Goal: Task Accomplishment & Management: Use online tool/utility

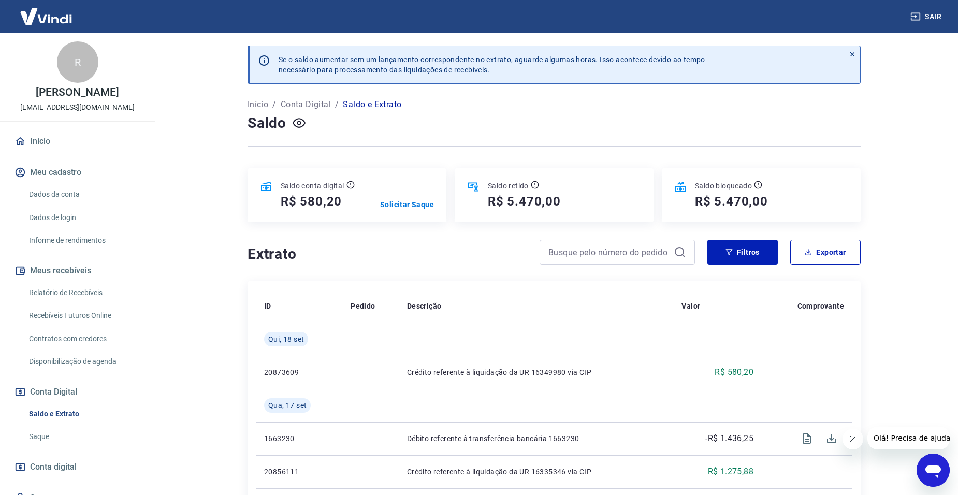
click at [548, 380] on icon "Abrir janela de mensagens" at bounding box center [932, 470] width 19 height 19
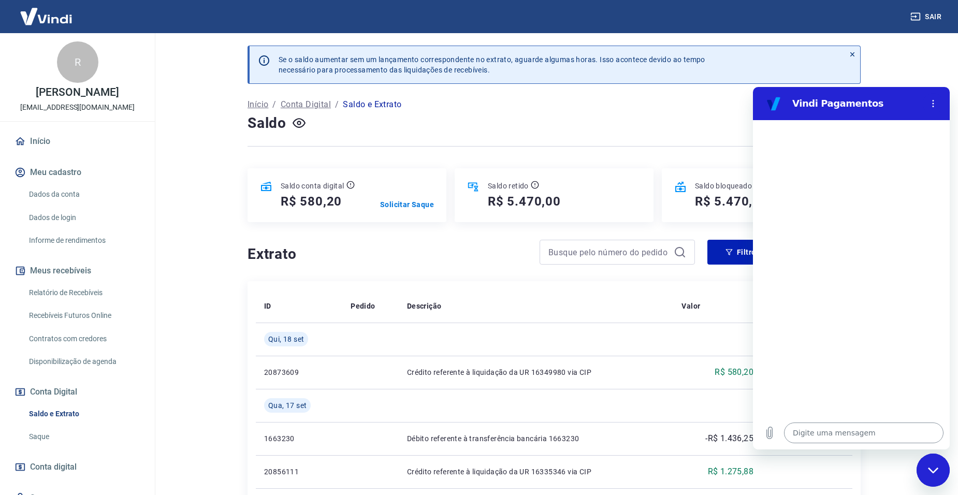
click at [548, 380] on textarea at bounding box center [863, 432] width 159 height 21
type textarea "B"
type textarea "x"
type textarea "Bo"
type textarea "x"
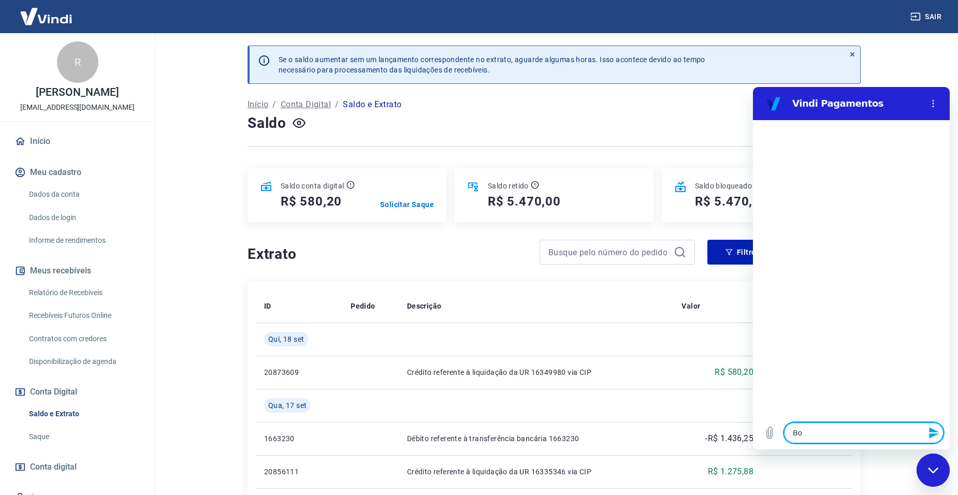
type textarea "Boa"
type textarea "x"
type textarea "Boa"
type textarea "x"
type textarea "Boa t"
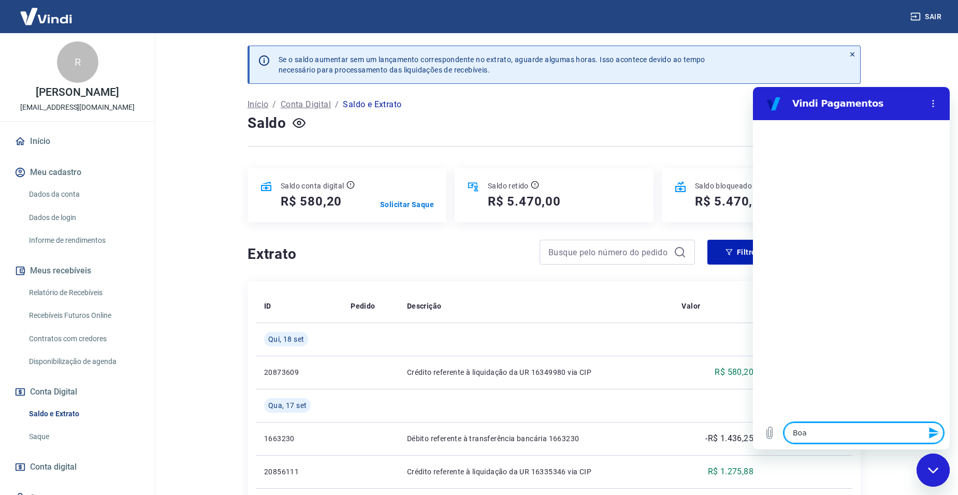
type textarea "x"
type textarea "Boa ta"
type textarea "x"
type textarea "Boa tar"
type textarea "x"
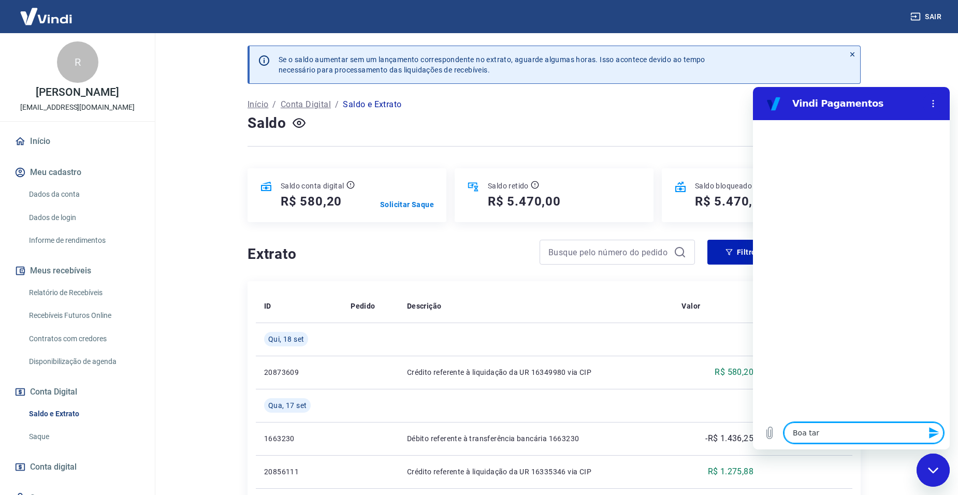
type textarea "Boa tard"
type textarea "x"
type textarea "Boa tarde"
type textarea "x"
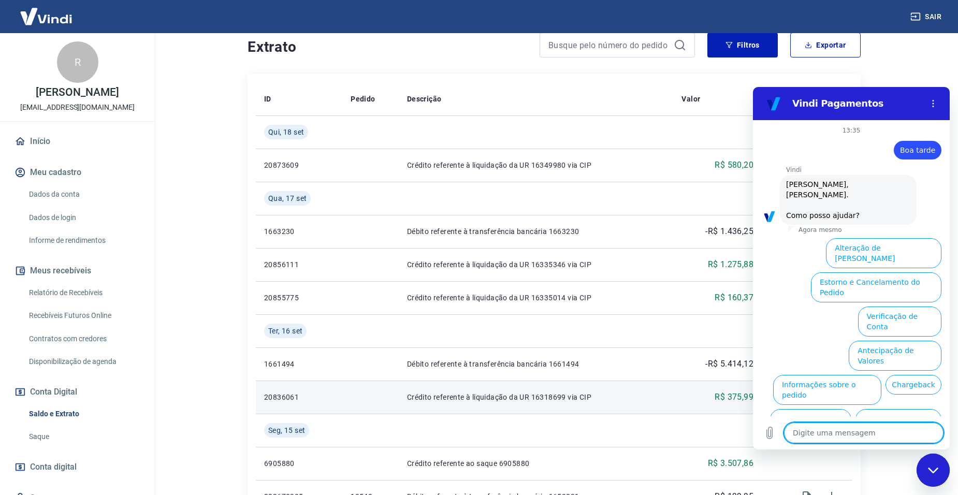
scroll to position [24, 0]
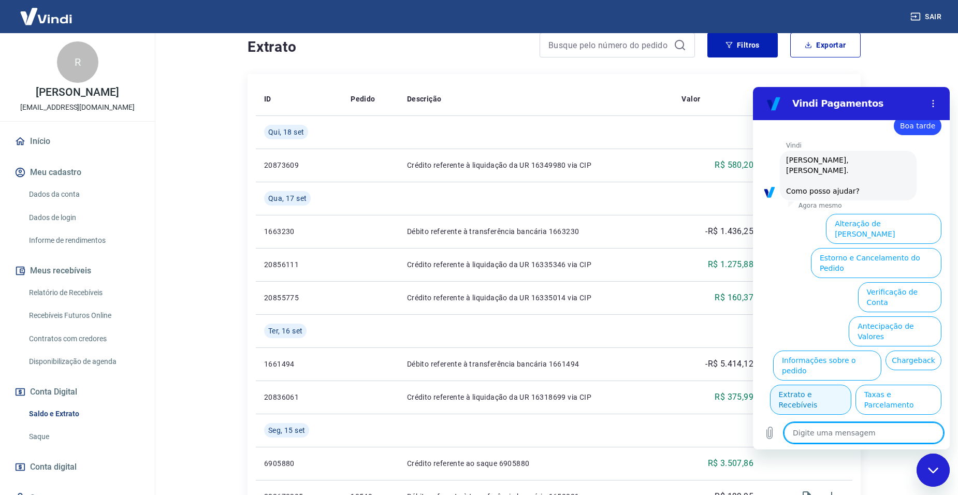
click at [548, 380] on button "Extrato e Recebíveis" at bounding box center [810, 400] width 81 height 30
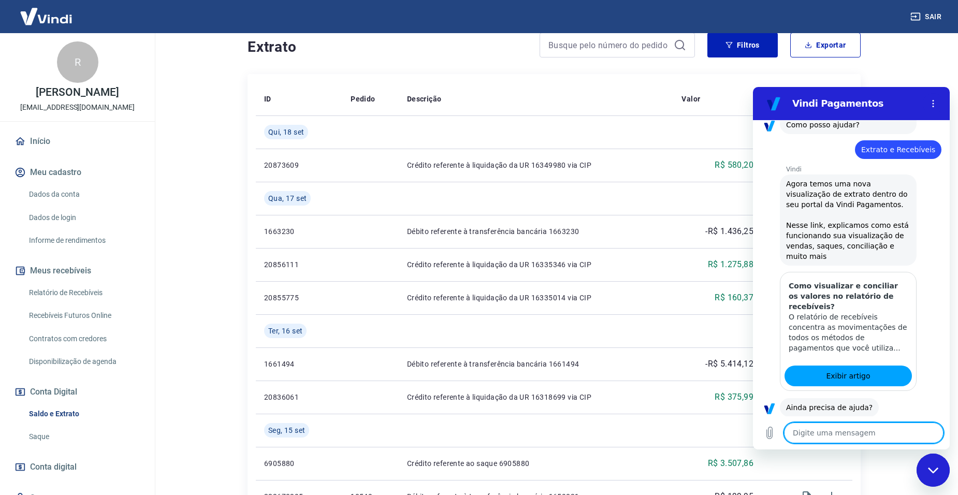
scroll to position [116, 0]
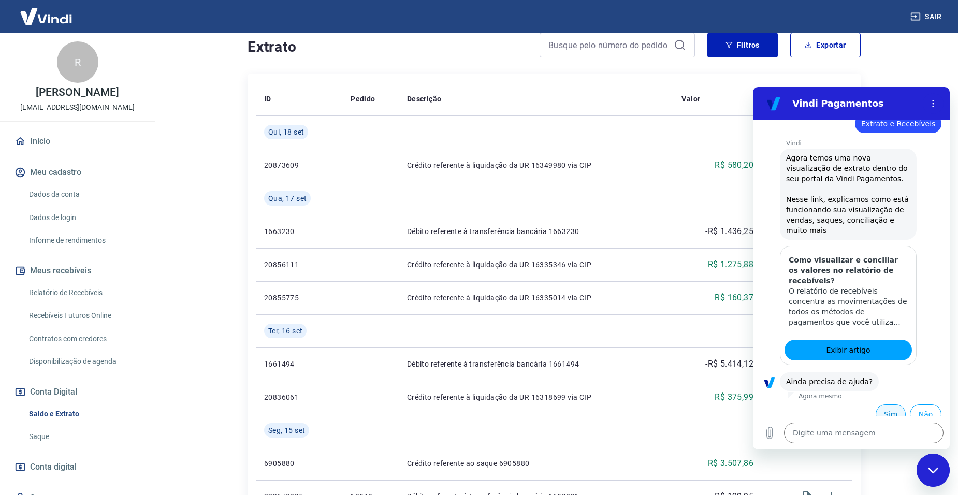
click at [548, 380] on button "Sim" at bounding box center [890, 414] width 30 height 20
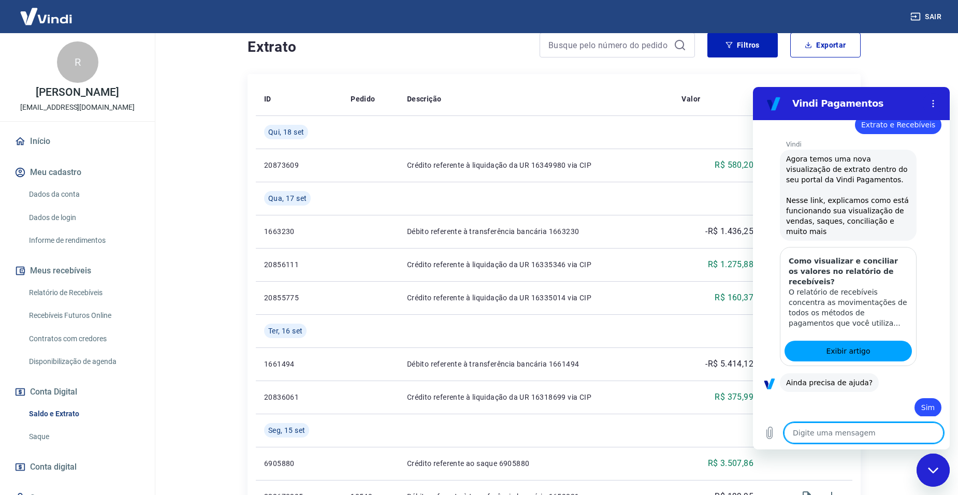
scroll to position [118, 0]
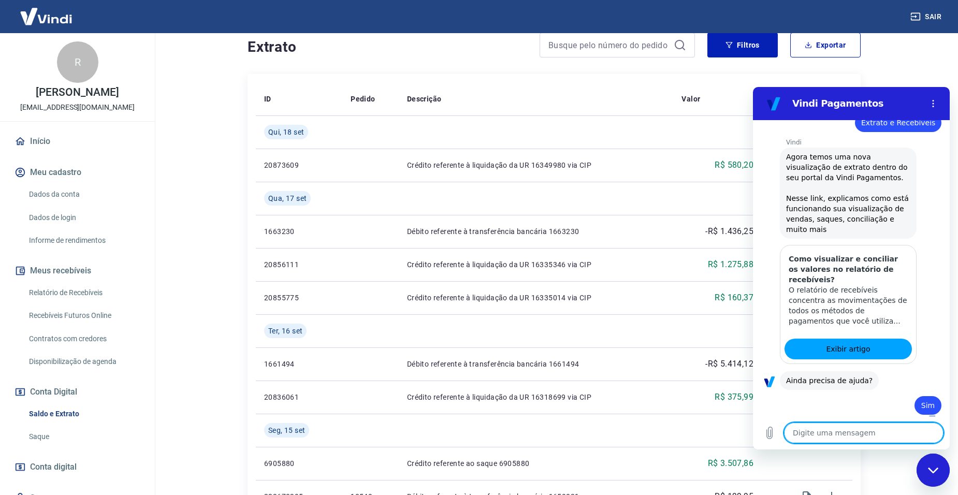
type textarea "x"
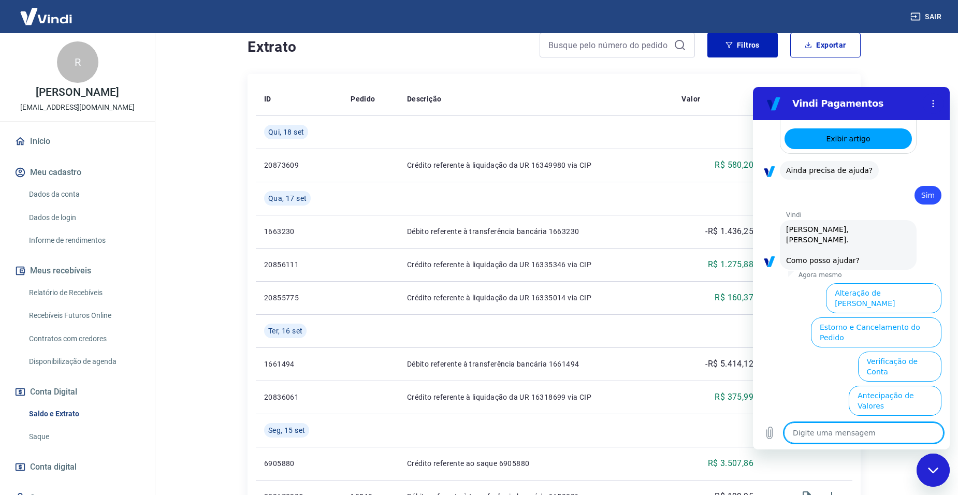
scroll to position [387, 0]
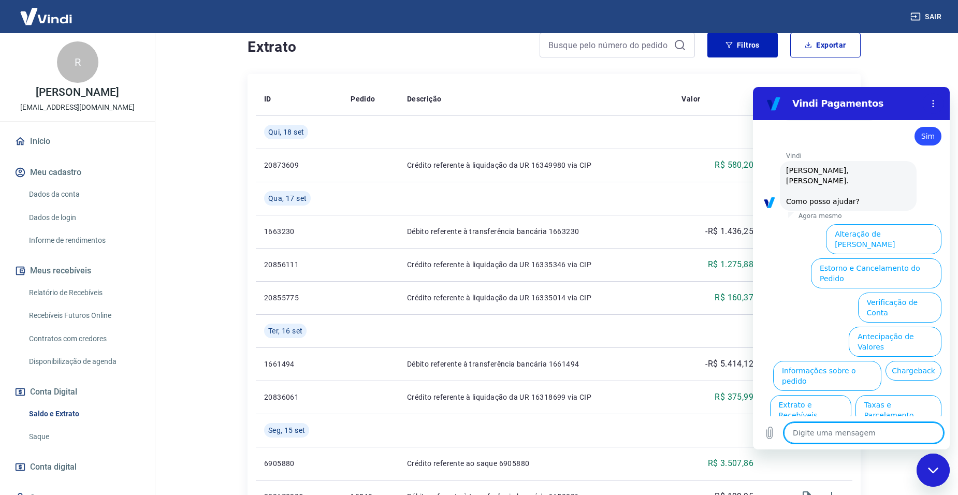
type textarea "a"
type textarea "x"
type textarea "at"
type textarea "x"
type textarea "ate"
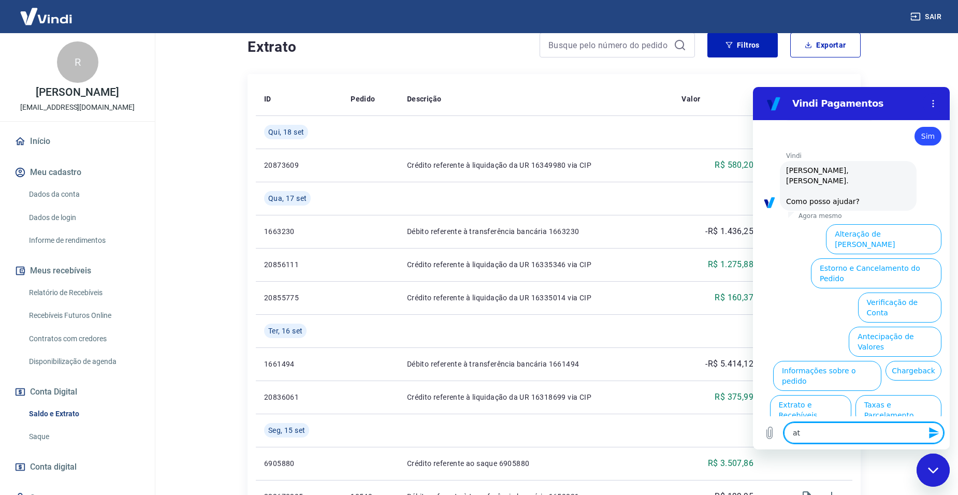
type textarea "x"
type textarea "aten"
type textarea "x"
type textarea "atend"
type textarea "x"
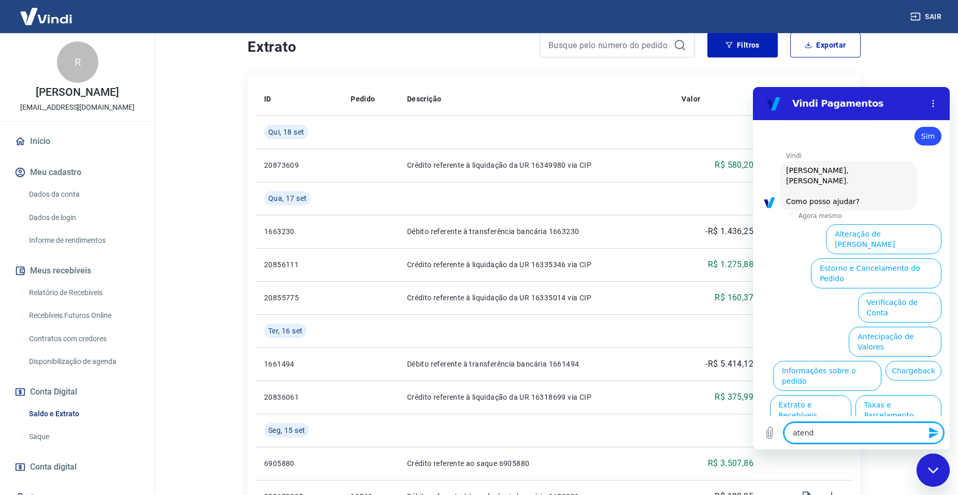
type textarea "atende"
type textarea "x"
type textarea "atenden"
type textarea "x"
type textarea "atendent"
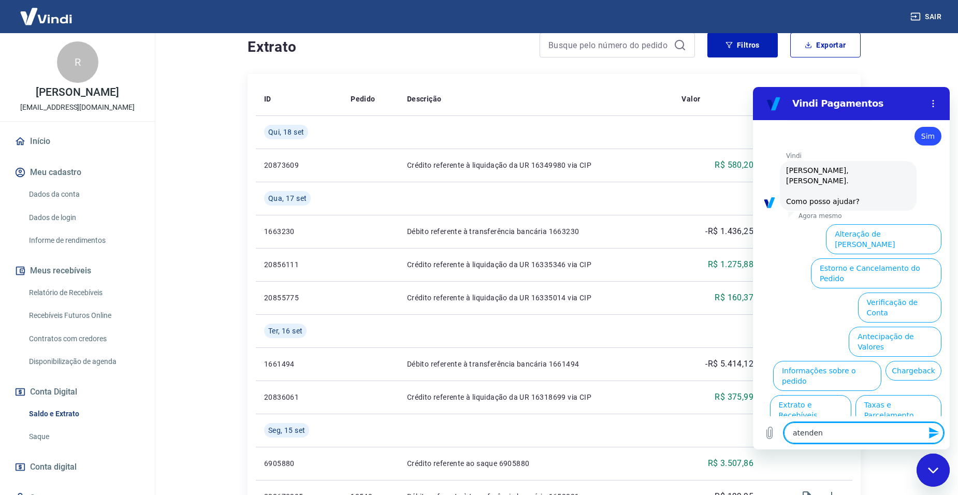
type textarea "x"
type textarea "atendente"
type textarea "x"
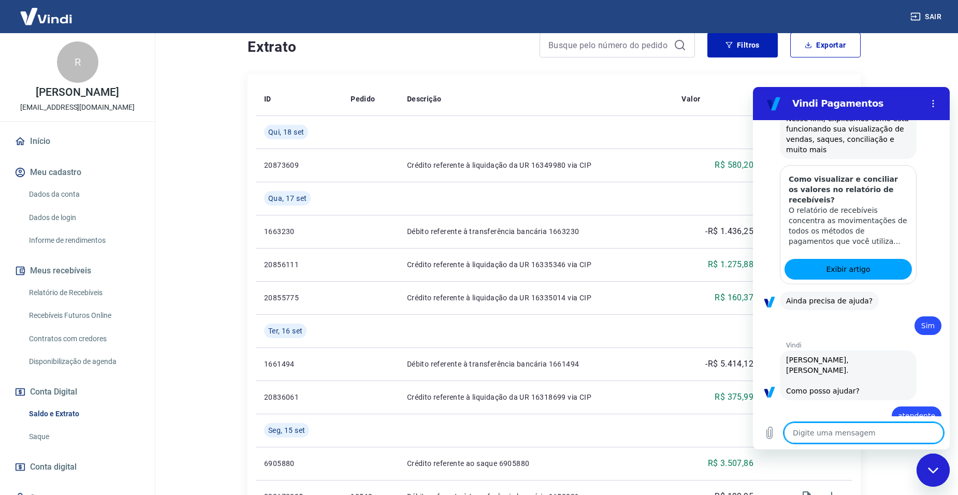
type textarea "x"
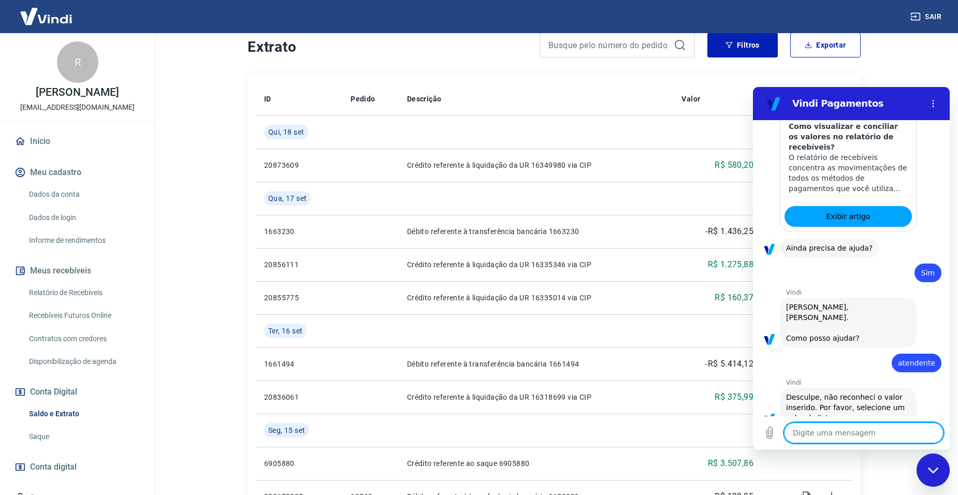
scroll to position [252, 0]
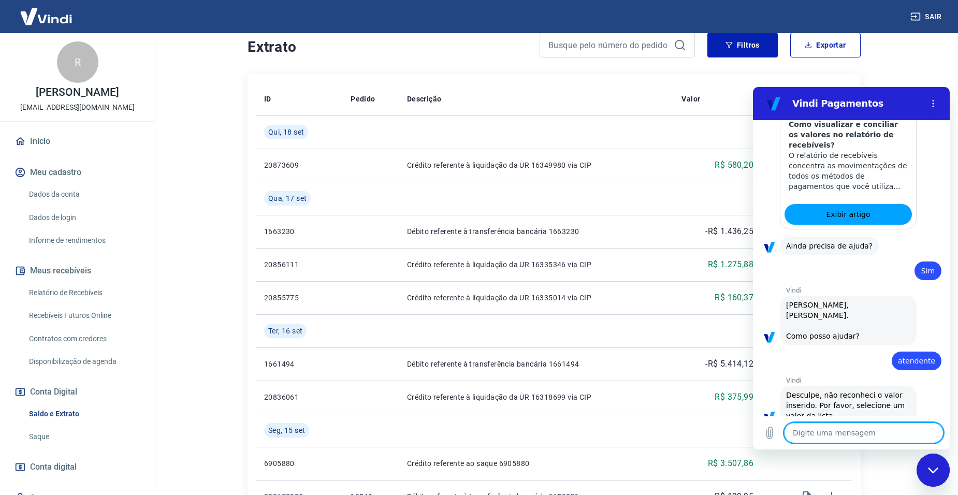
type textarea "f"
type textarea "x"
type textarea "fa"
type textarea "x"
type textarea "façl"
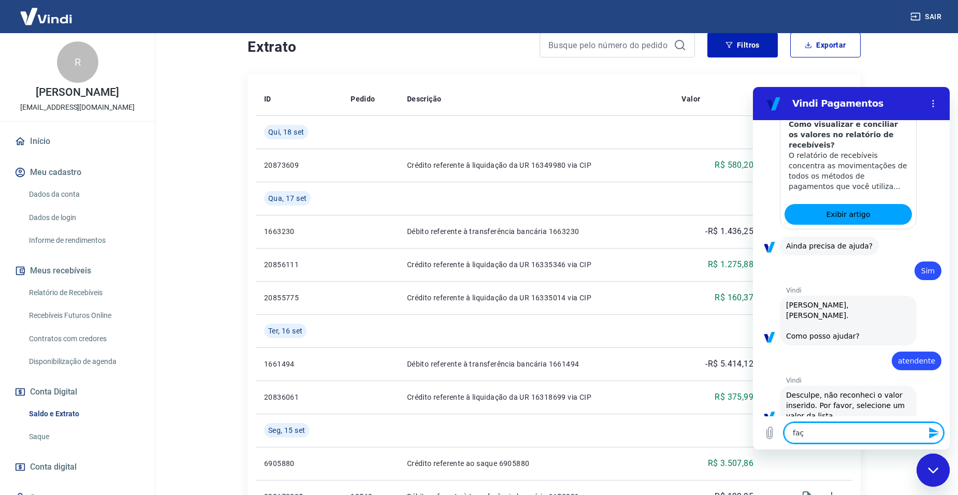
type textarea "x"
type textarea "façla"
type textarea "x"
type textarea "façlar"
type textarea "x"
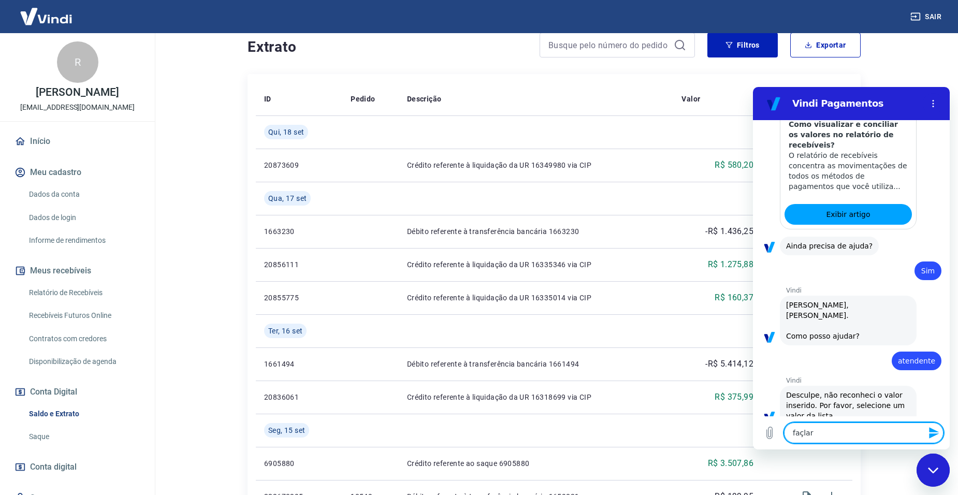
type textarea "façla"
type textarea "x"
type textarea "façl"
type textarea "x"
type textarea "faç"
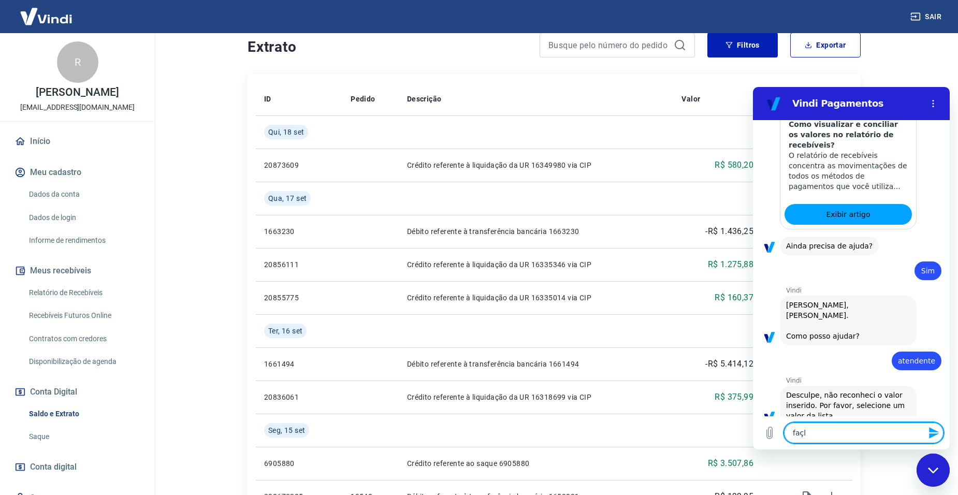
type textarea "x"
type textarea "fa"
type textarea "x"
type textarea "fal"
type textarea "x"
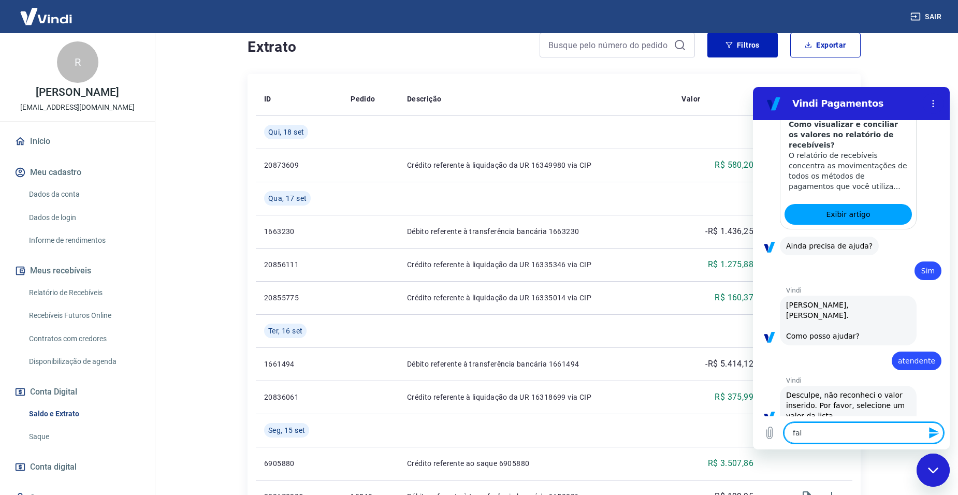
type textarea "fala"
type textarea "x"
type textarea "falar"
type textarea "x"
type textarea "falar"
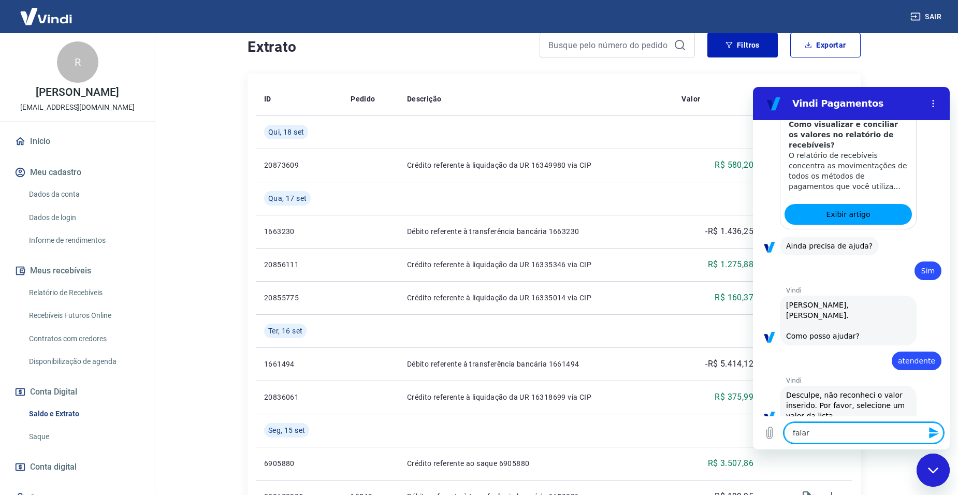
type textarea "x"
type textarea "falar c"
type textarea "x"
type textarea "falar co"
type textarea "x"
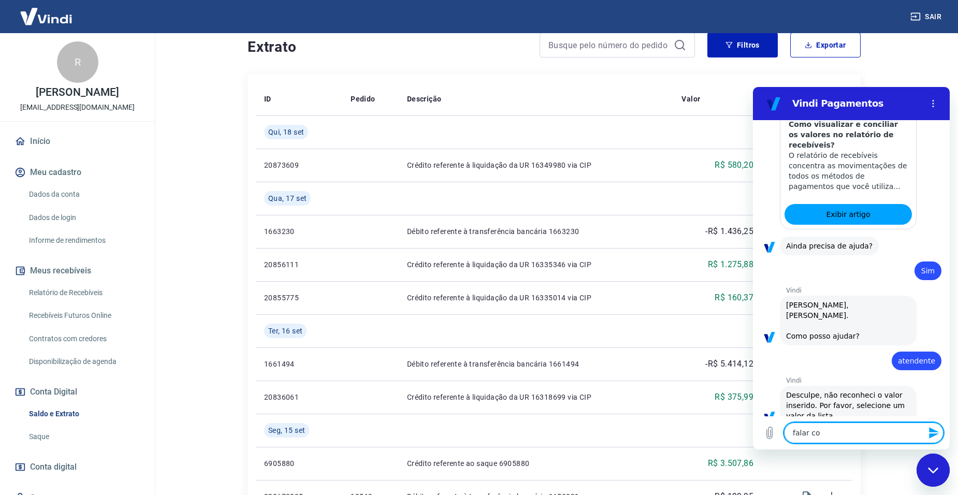
type textarea "falar com"
type textarea "x"
type textarea "falar com"
type textarea "x"
type textarea "falar com a"
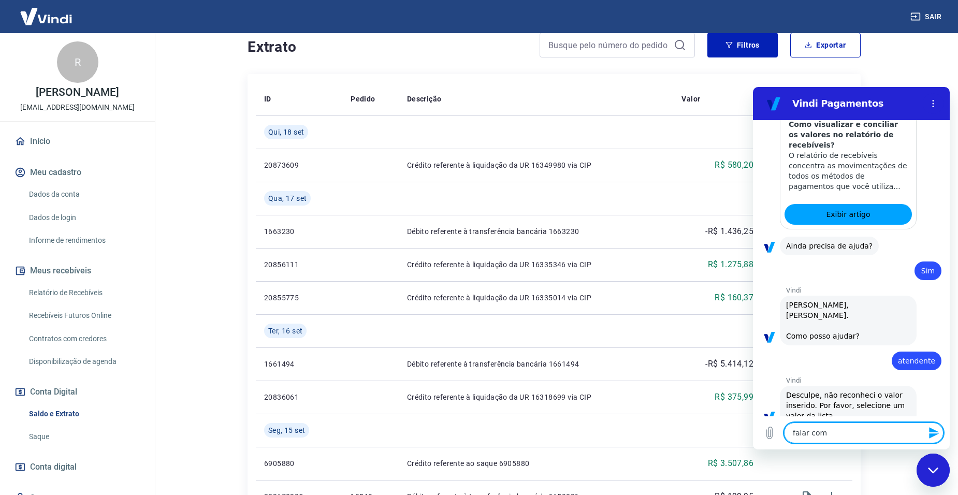
type textarea "x"
type textarea "falar com as"
type textarea "x"
type textarea "falar com a"
type textarea "x"
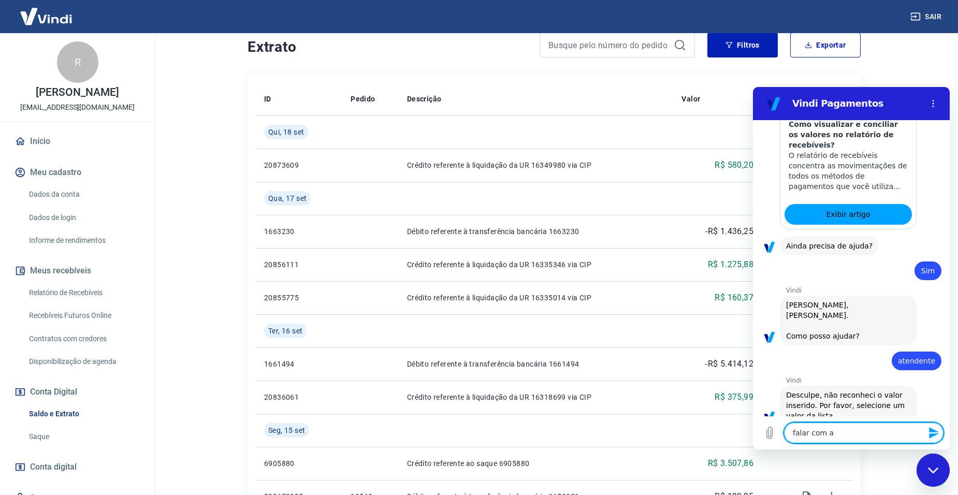
type textarea "falar com at"
type textarea "x"
type textarea "falar com ate"
type textarea "x"
type textarea "falar com aten"
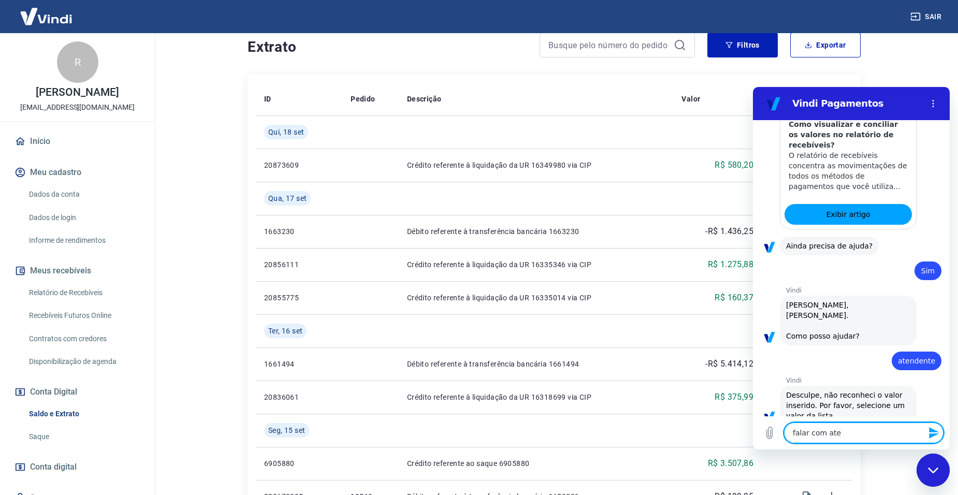
type textarea "x"
type textarea "falar com atend"
type textarea "x"
type textarea "falar com atende"
type textarea "x"
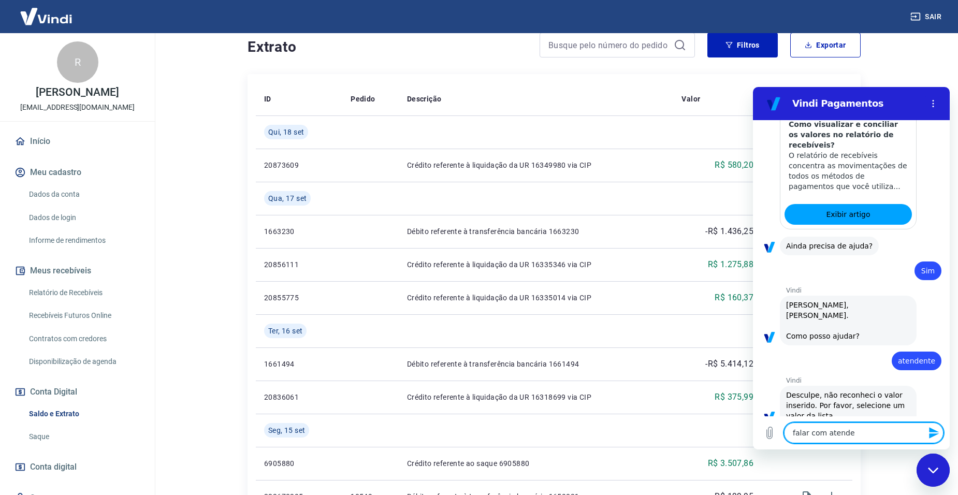
type textarea "falar com atenden"
type textarea "x"
type textarea "falar com atendent"
type textarea "x"
type textarea "falar com atendente"
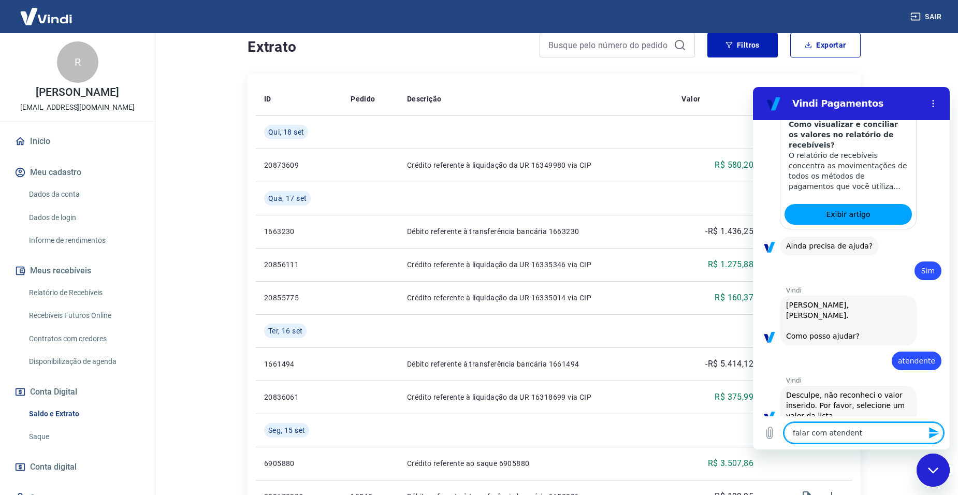
type textarea "x"
type textarea "falar com atendente"
type textarea "x"
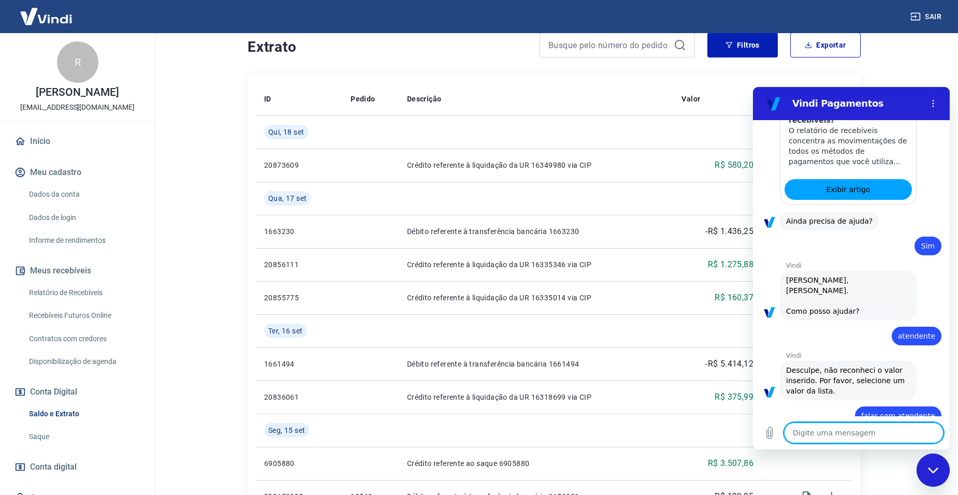
type textarea "x"
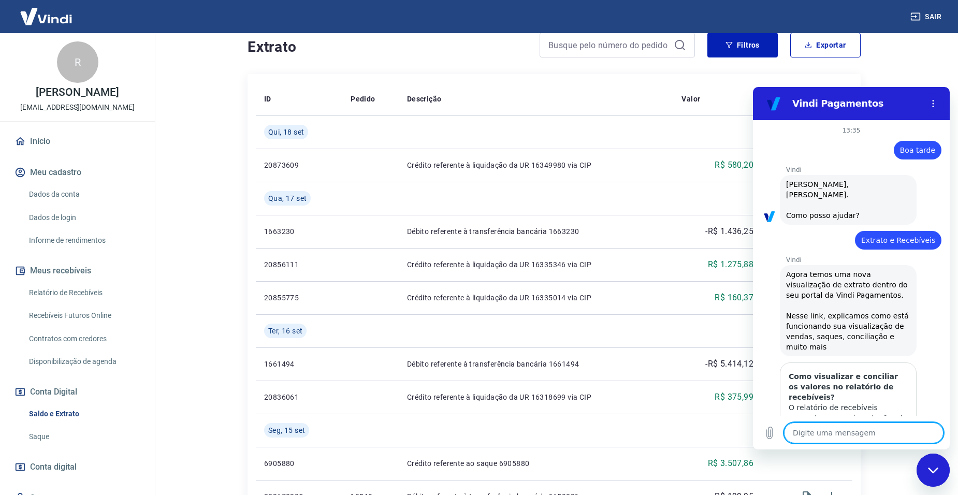
scroll to position [332, 0]
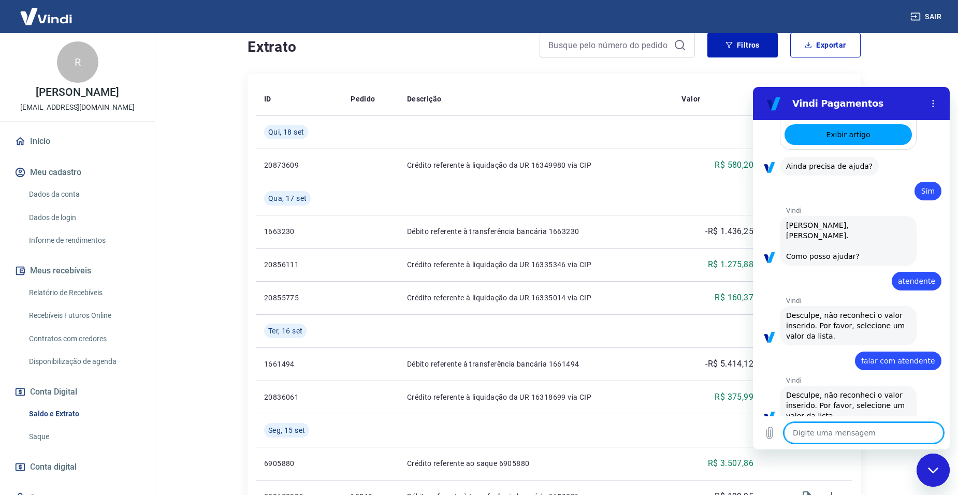
type textarea "f"
type textarea "x"
type textarea "fa"
type textarea "x"
type textarea "fal"
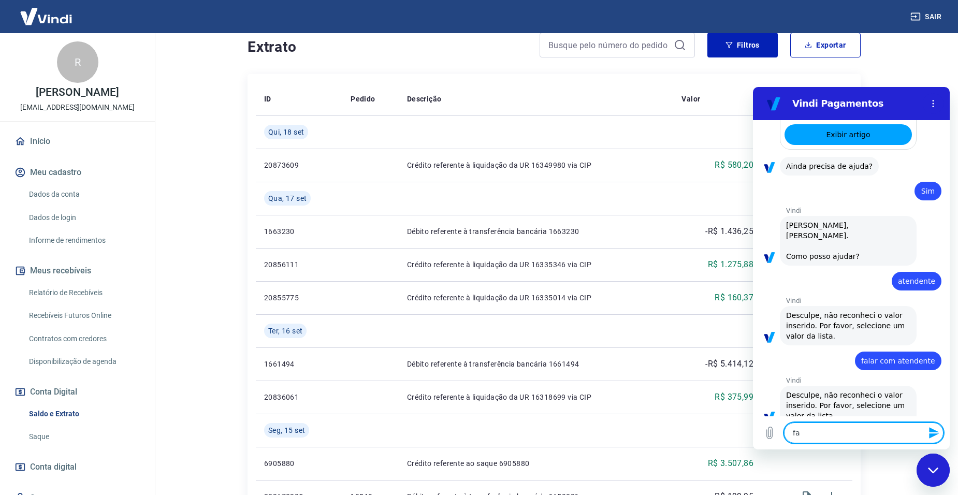
type textarea "x"
type textarea "fala"
type textarea "x"
type textarea "falar"
type textarea "x"
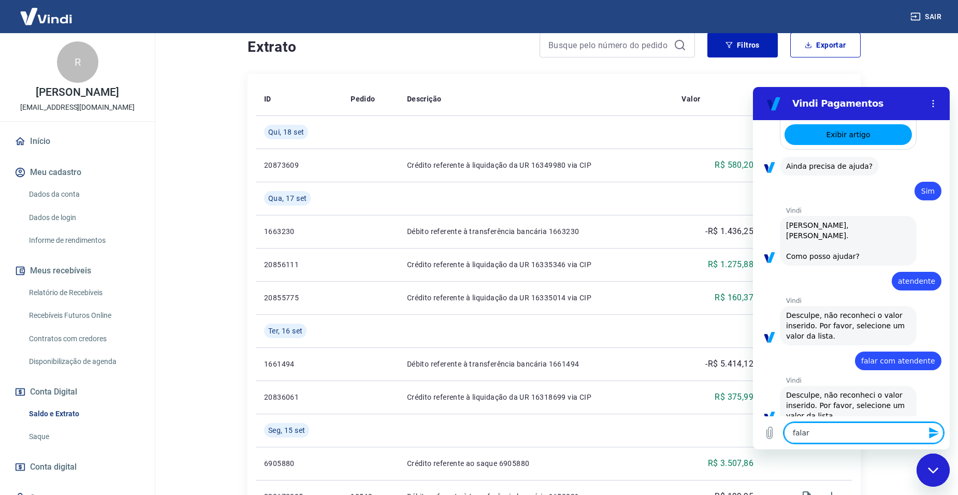
type textarea "falar"
type textarea "x"
type textarea "falar c"
type textarea "x"
type textarea "falar co"
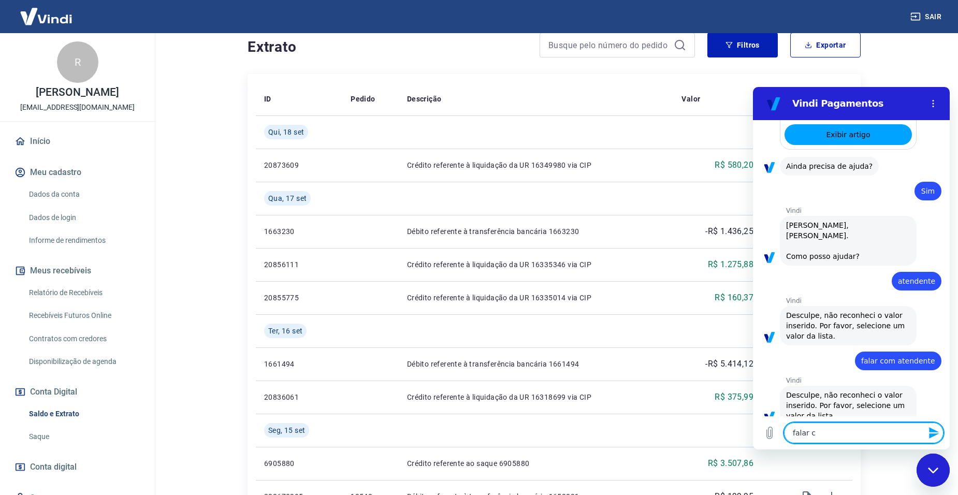
type textarea "x"
type textarea "falar com"
type textarea "x"
type textarea "falar com"
type textarea "x"
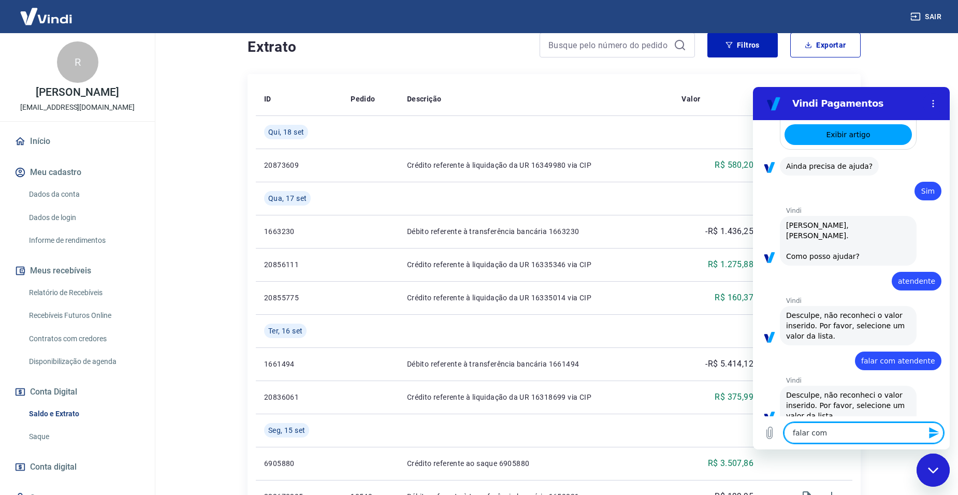
type textarea "falar com e"
type textarea "x"
type textarea "falar com es"
type textarea "x"
type textarea "falar com esp"
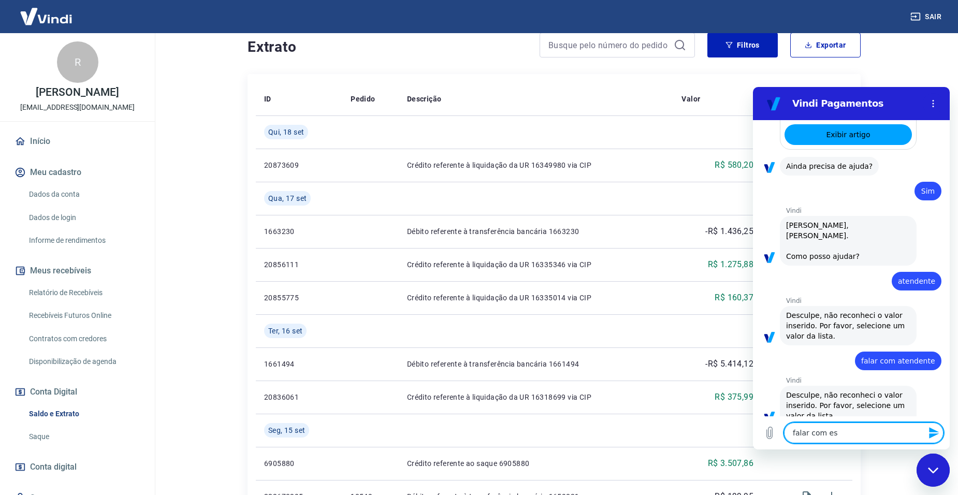
type textarea "x"
type textarea "falar com espe"
type textarea "x"
type textarea "falar com espec"
type textarea "x"
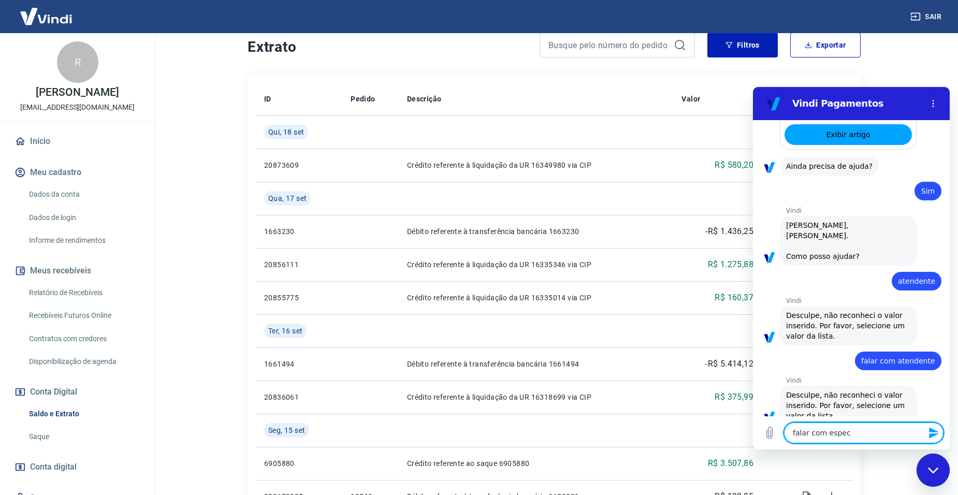
type textarea "falar com especi"
type textarea "x"
type textarea "falar com especia"
type textarea "x"
type textarea "falar com especial"
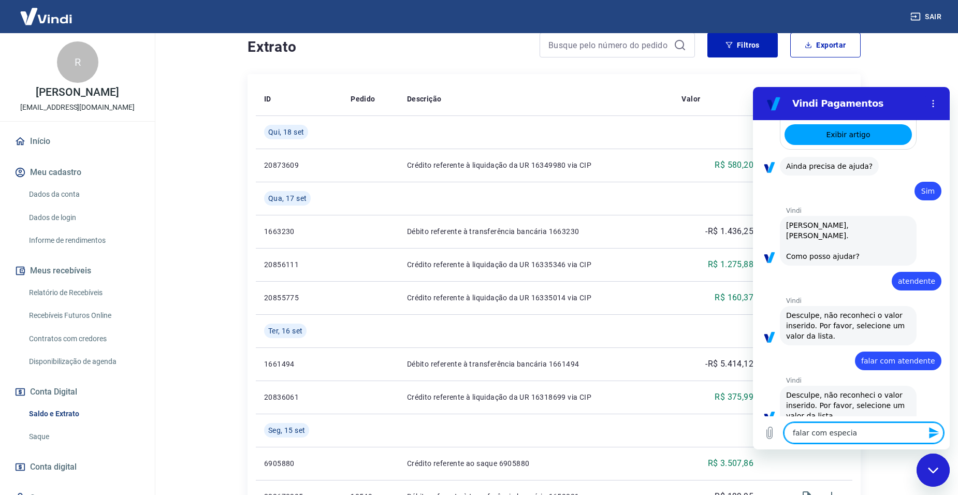
type textarea "x"
type textarea "falar com especiali"
type textarea "x"
type textarea "falar com especialis"
type textarea "x"
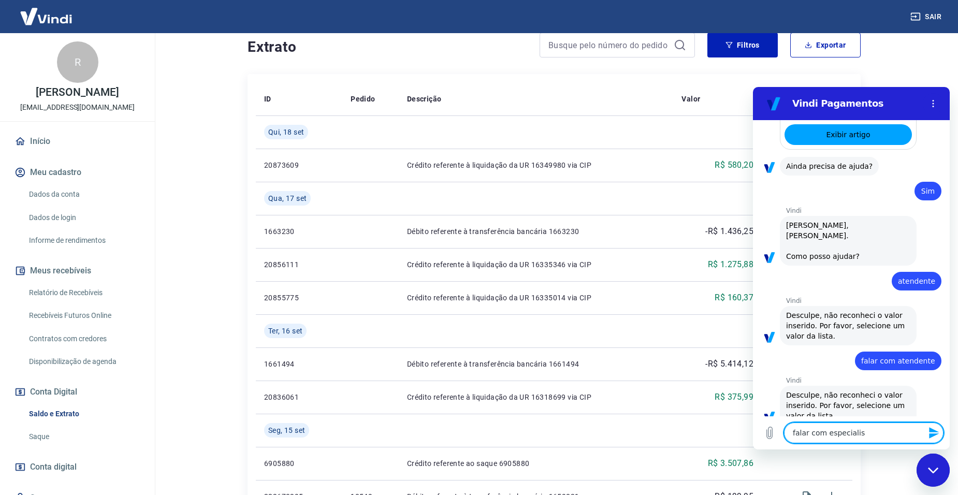
type textarea "falar com especialist"
type textarea "x"
type textarea "falar com especialista"
type textarea "x"
type textarea "falar com especialista"
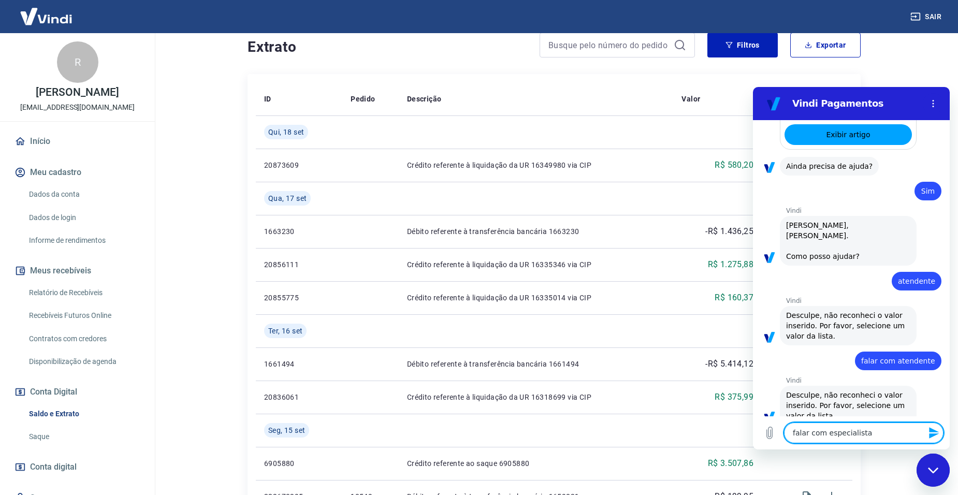
type textarea "x"
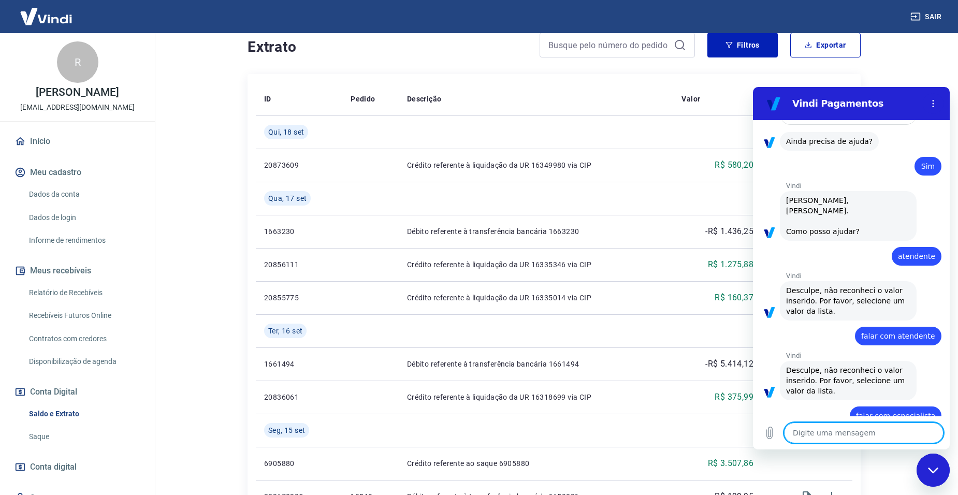
type textarea "x"
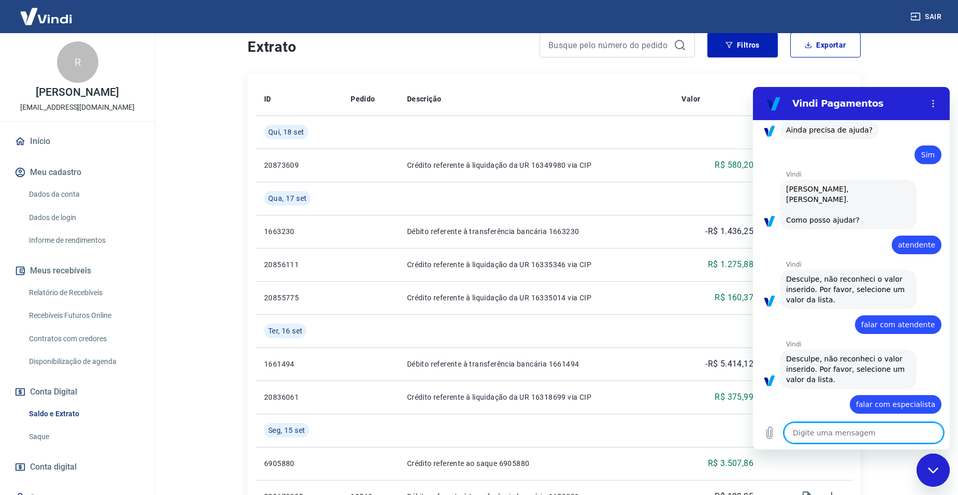
scroll to position [412, 0]
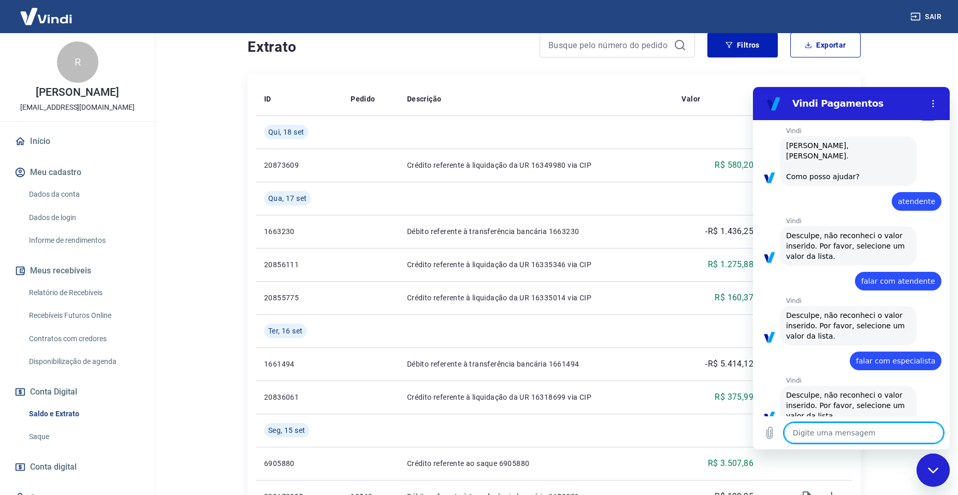
type textarea "?"
type textarea "x"
type textarea "??"
type textarea "x"
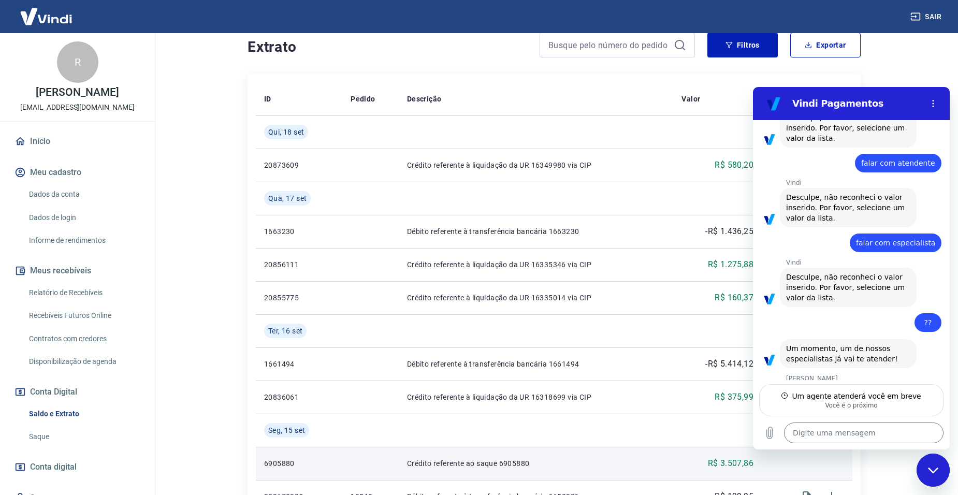
scroll to position [529, 0]
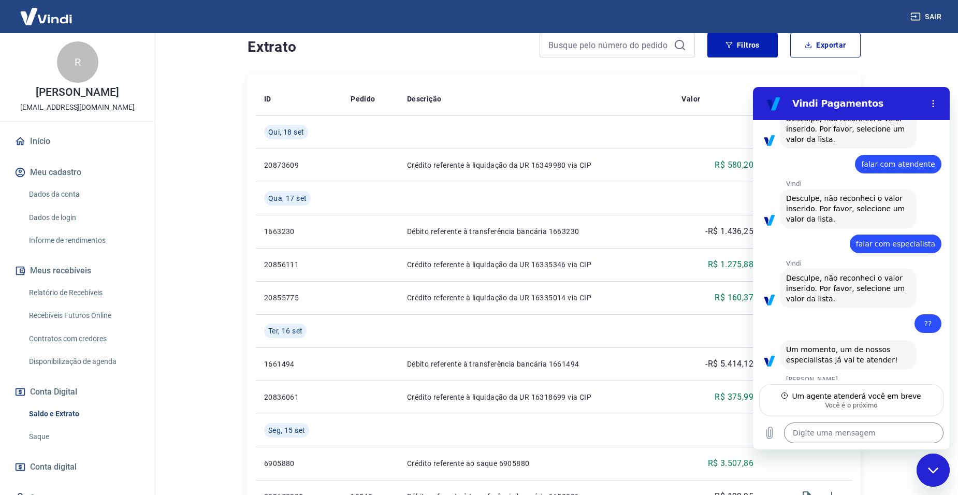
type textarea "x"
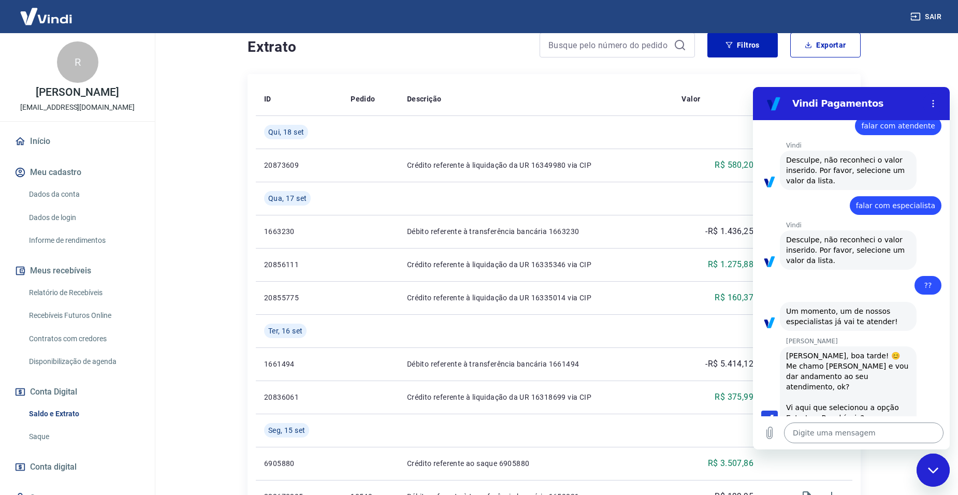
scroll to position [569, 0]
click at [548, 380] on textarea at bounding box center [863, 432] width 159 height 21
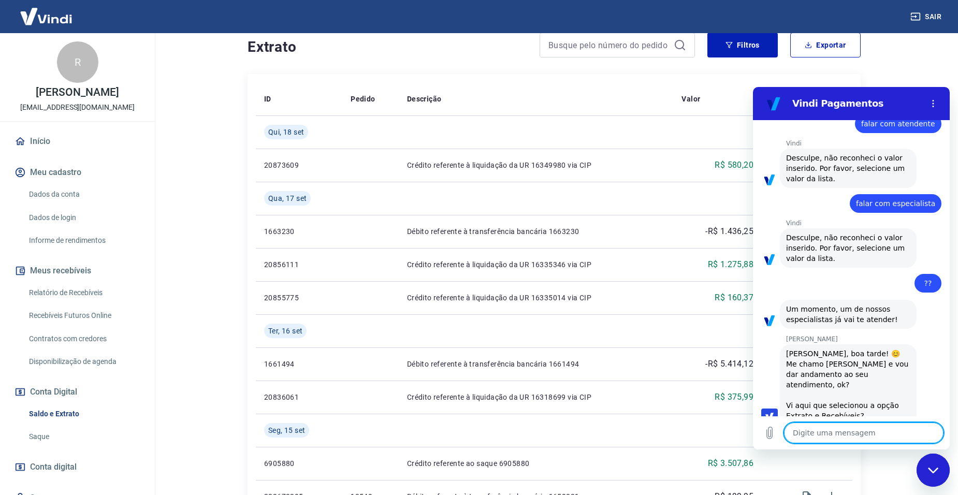
type textarea "B"
type textarea "x"
type textarea "Bo"
type textarea "x"
type textarea "Boa"
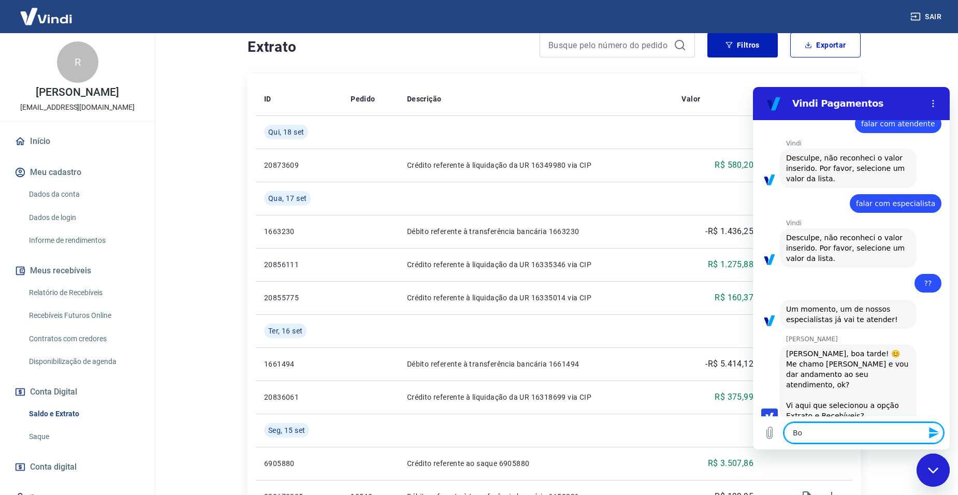
type textarea "x"
type textarea "Boa"
type textarea "x"
type textarea "Boa t"
type textarea "x"
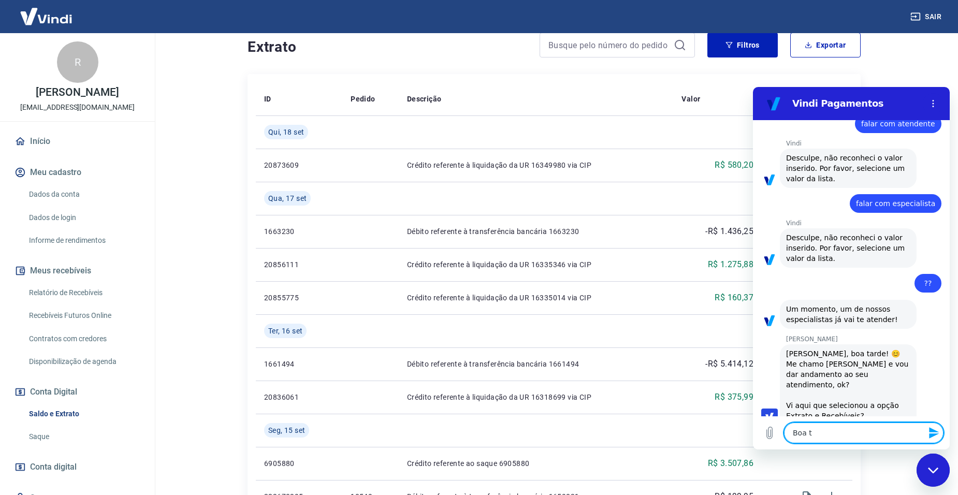
type textarea "Boa ta"
type textarea "x"
type textarea "Boa tat"
type textarea "x"
type textarea "Boa ta"
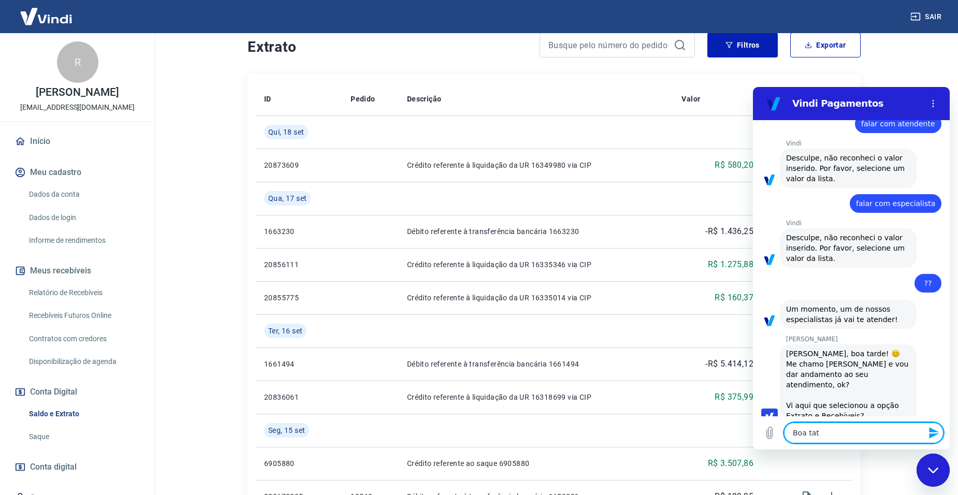
type textarea "x"
type textarea "Boa tar"
type textarea "x"
type textarea "Boa tard"
type textarea "x"
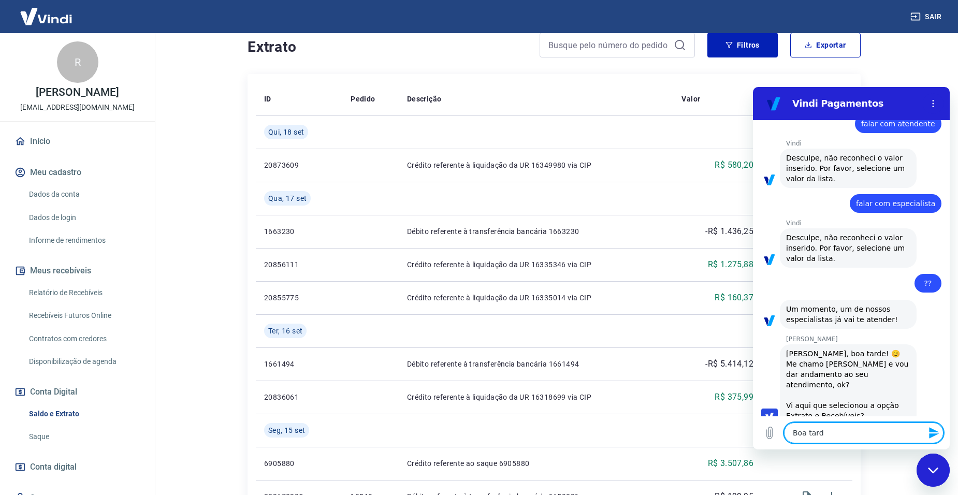
type textarea "Boa tarde"
type textarea "x"
type textarea "Boa tarde"
type textarea "x"
type textarea "Boa tarde M"
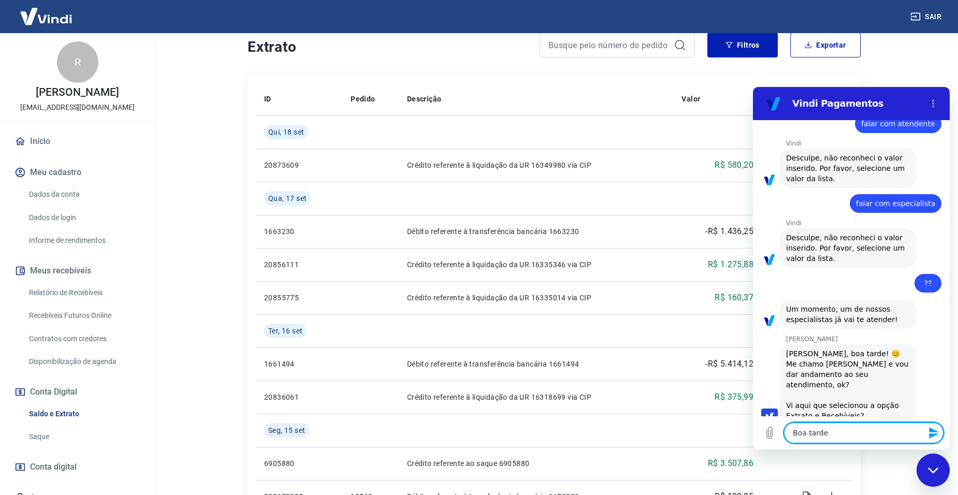
type textarea "x"
type textarea "Boa tarde Ma"
type textarea "x"
type textarea "Boa tarde Mar"
type textarea "x"
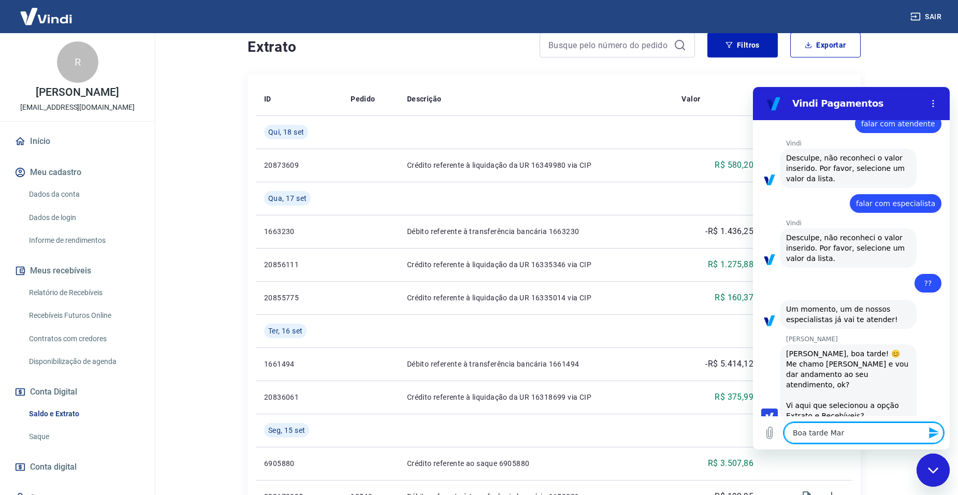
type textarea "Boa tarde Marc"
type textarea "x"
type textarea "Boa tarde Marci"
type textarea "x"
type textarea "Boa tarde Marcia"
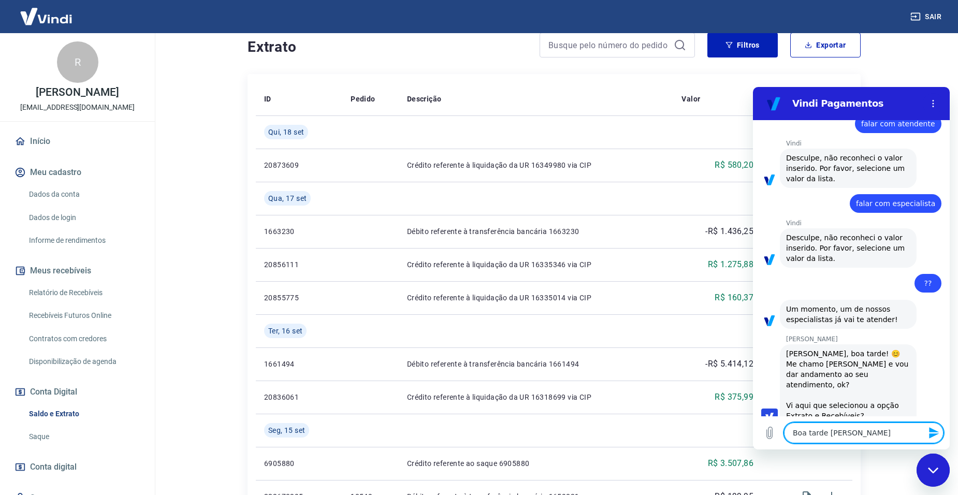
type textarea "x"
type textarea "Boa tarde Marcia,"
type textarea "x"
type textarea "Boa tarde Marcia,"
type textarea "x"
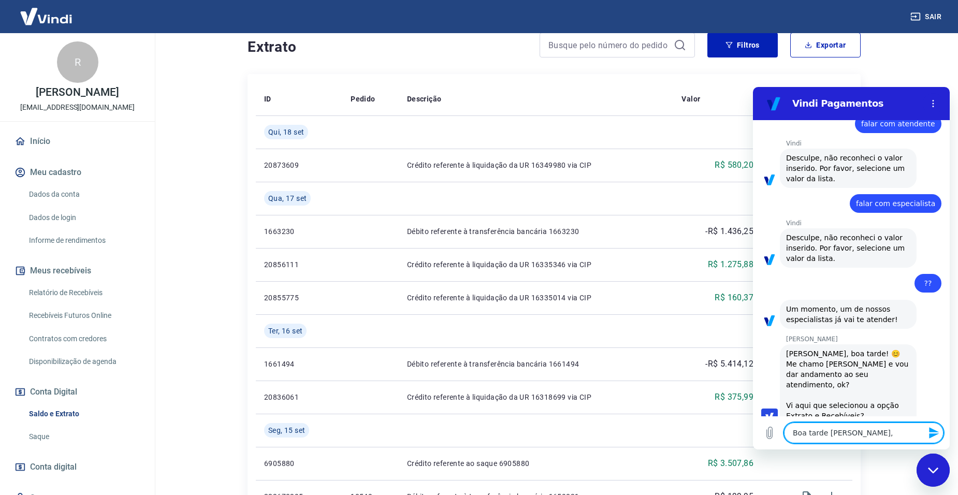
type textarea "Boa tarde Marcia, t"
type textarea "x"
type textarea "Boa tarde Marcia, tu"
type textarea "x"
type textarea "Boa tarde Marcia, tud"
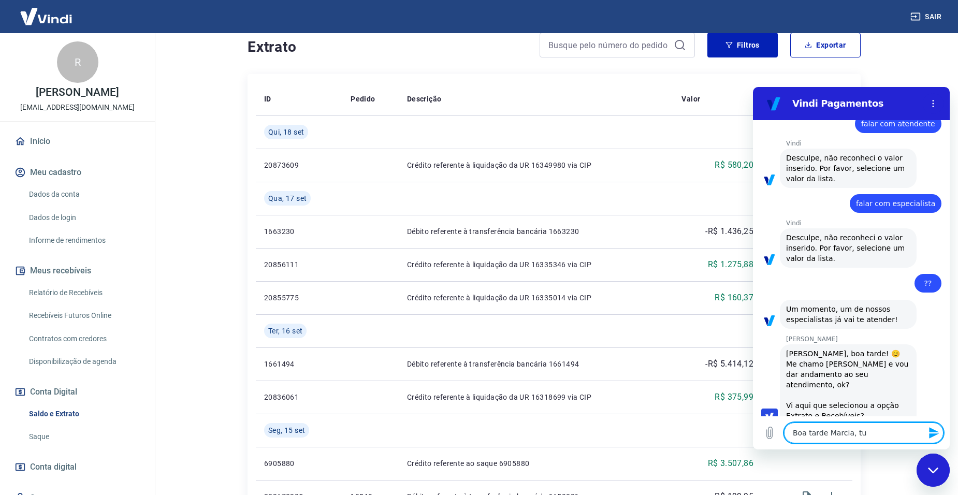
type textarea "x"
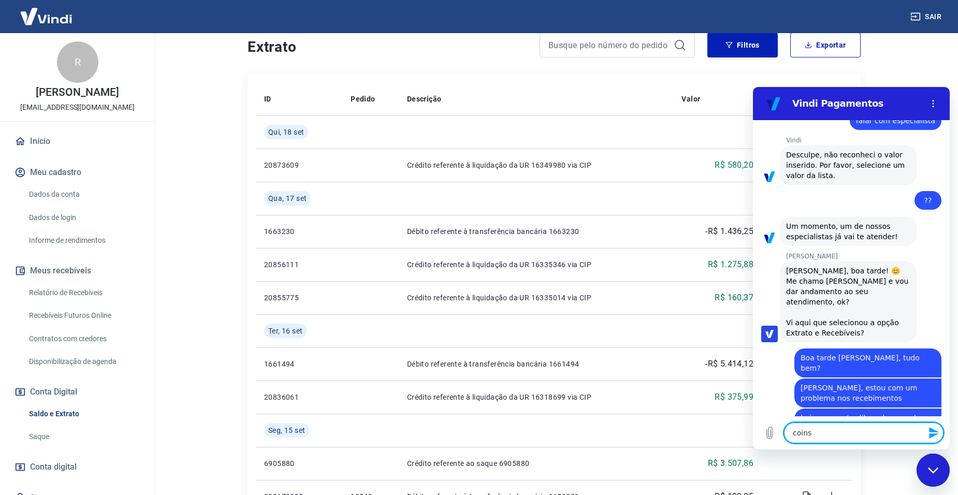
scroll to position [654, 0]
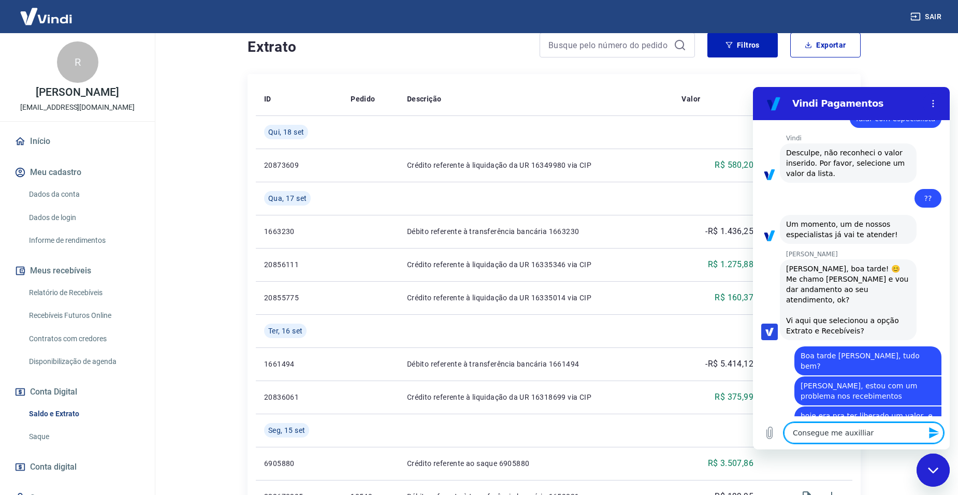
click at [548, 380] on textarea "Consegue me auxilliar" at bounding box center [863, 432] width 159 height 21
click at [548, 380] on icon "Enviar mensagem" at bounding box center [934, 433] width 12 height 12
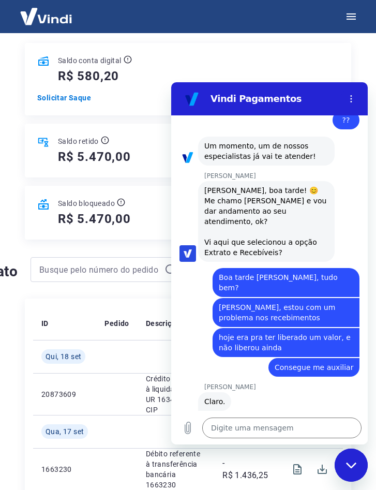
scroll to position [0, 0]
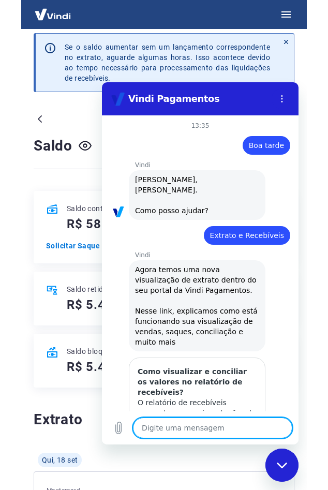
scroll to position [727, 0]
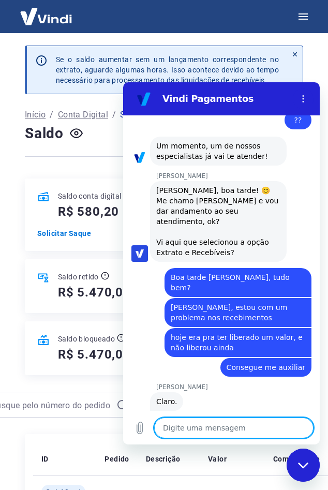
type textarea "E"
type textarea "x"
type textarea "Es"
type textarea "x"
type textarea "Est"
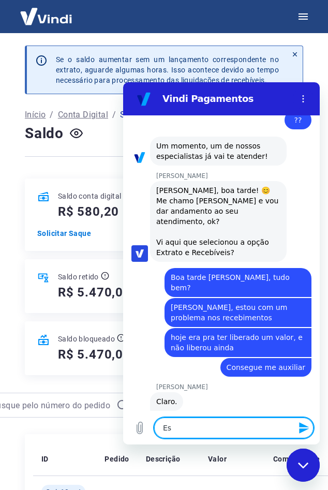
type textarea "x"
type textarea "Esta"
type textarea "x"
type textarea "Esta"
type textarea "x"
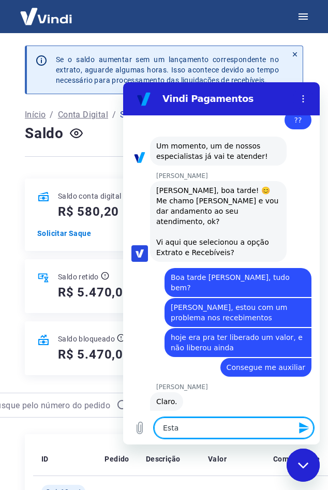
type textarea "Esta f"
type textarea "x"
type textarea "Esta fa"
type textarea "x"
type textarea "Esta fal"
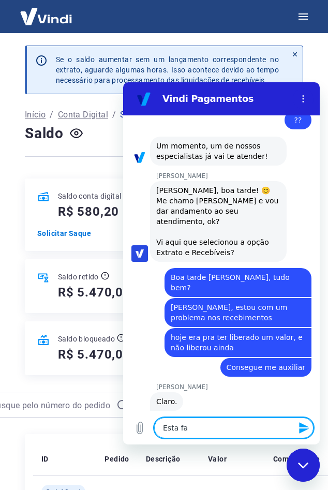
type textarea "x"
type textarea "Esta falt"
type textarea "x"
type textarea "Esta faltn"
type textarea "x"
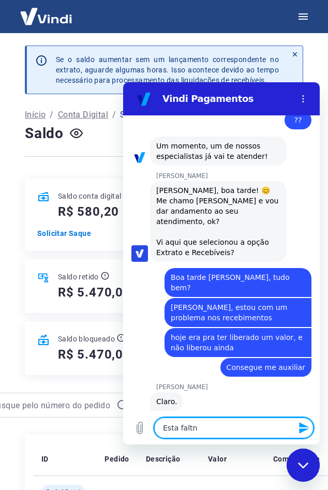
type textarea "Esta faltna"
type textarea "x"
type textarea "Esta faltn"
type textarea "x"
type textarea "Esta falt"
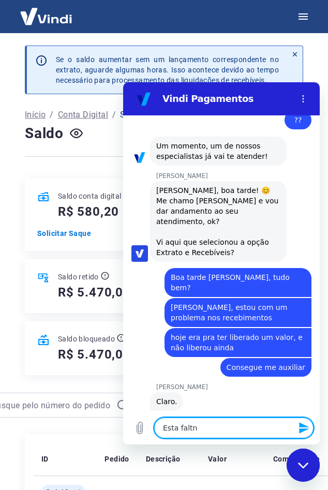
type textarea "x"
type textarea "Esta falta"
type textarea "x"
type textarea "Esta faltan"
type textarea "x"
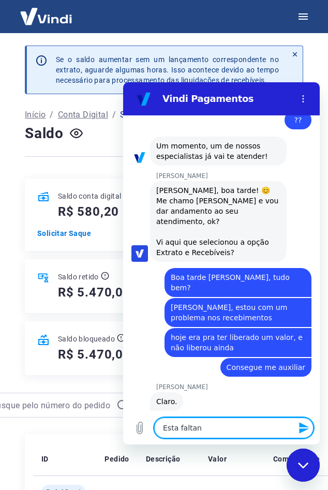
type textarea "Esta faltand"
type textarea "x"
type textarea "Esta faltando"
type textarea "x"
type textarea "Esta faltando"
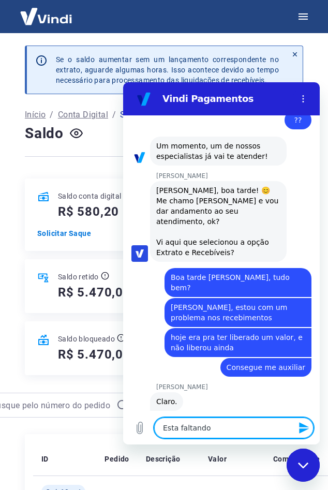
type textarea "x"
type textarea "Esta faltando l"
type textarea "x"
type textarea "Esta faltando li"
type textarea "x"
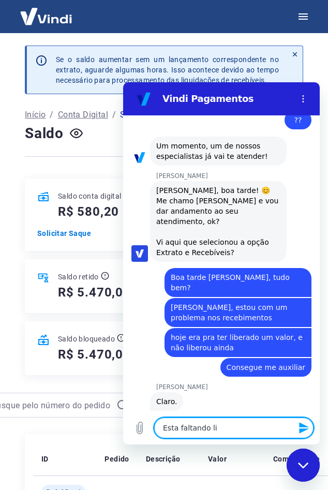
type textarea "Esta faltando lib"
type textarea "x"
type textarea "Esta faltando libe"
type textarea "x"
type textarea "Esta faltando liber"
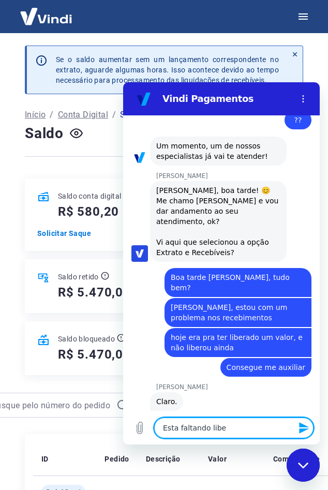
type textarea "x"
type textarea "Esta faltando libera"
type textarea "x"
type textarea "Esta faltando liberar"
type textarea "x"
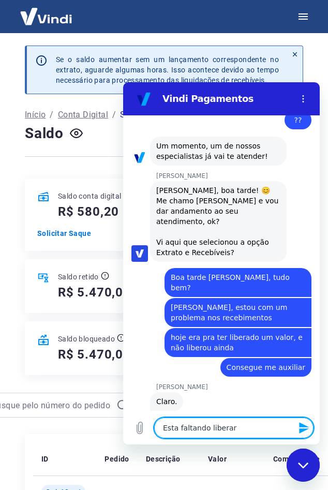
type textarea "Esta faltando liberar"
type textarea "x"
paste textarea "1.486,51"
type textarea "Esta faltando liberar 1.486,51"
type textarea "x"
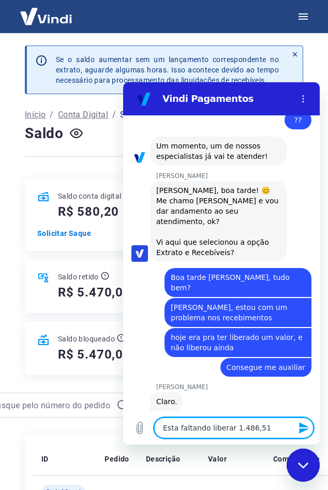
type textarea "Esta faltando liberar R1.486,51"
type textarea "x"
type textarea "Esta faltando liberar R$1.486,51"
type textarea "x"
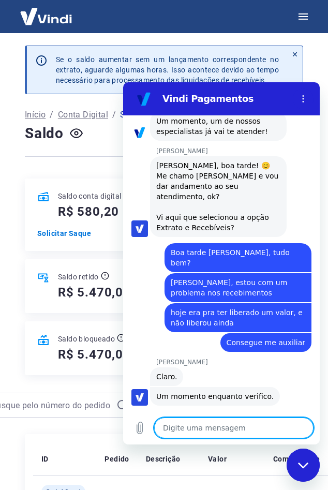
scroll to position [786, 0]
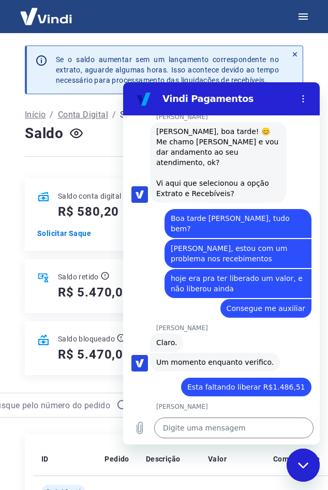
type textarea "x"
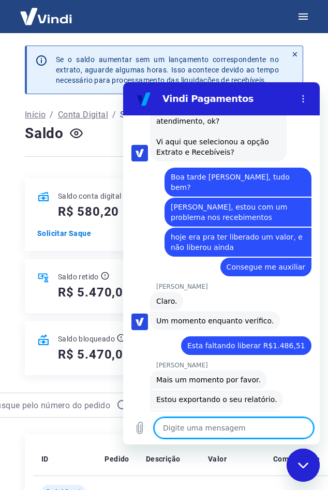
scroll to position [836, 0]
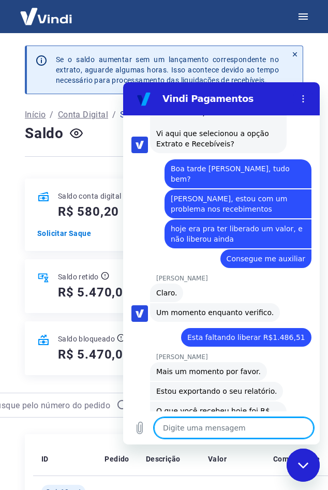
click at [236, 427] on textarea at bounding box center [233, 428] width 159 height 21
type textarea "I"
type textarea "x"
type textarea "Is"
type textarea "x"
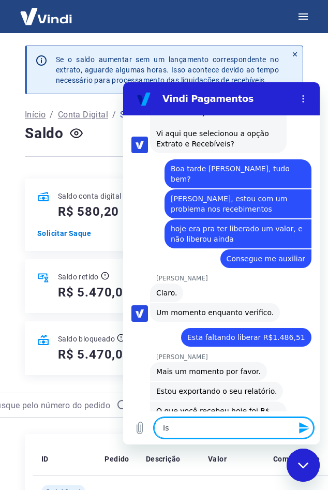
type textarea "Iss"
type textarea "x"
type textarea "Isso"
type textarea "x"
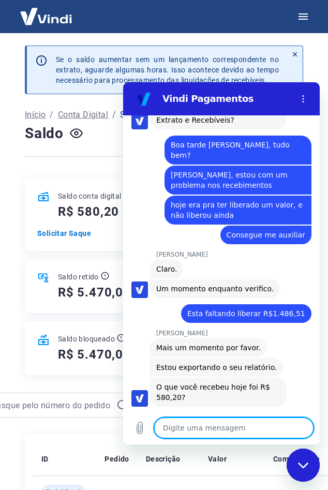
type textarea "x"
type textarea "s"
type textarea "x"
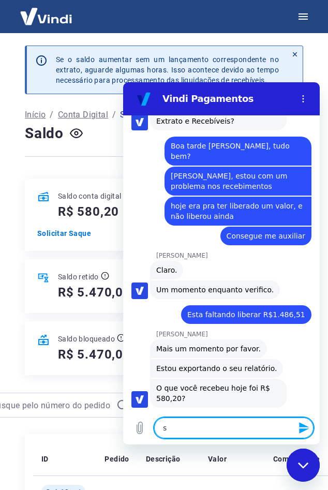
type textarea "só"
type textarea "x"
type textarea "só"
type textarea "x"
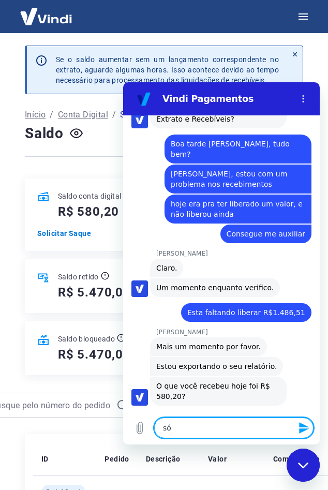
type textarea "só t"
type textarea "x"
type textarea "só te"
type textarea "x"
type textarea "só tem"
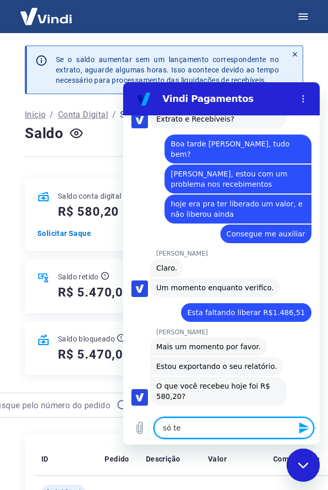
type textarea "x"
type textarea "só tem"
type textarea "x"
type textarea "só tem e"
type textarea "x"
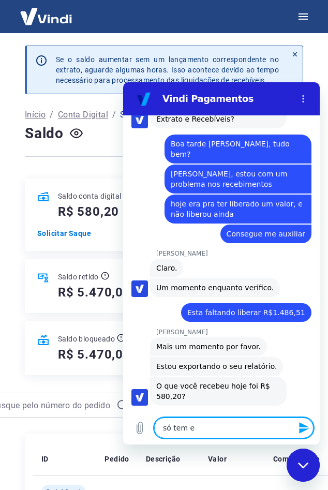
type textarea "só tem es"
type textarea "x"
type textarea "só tem ess"
type textarea "x"
type textarea "só tem esse"
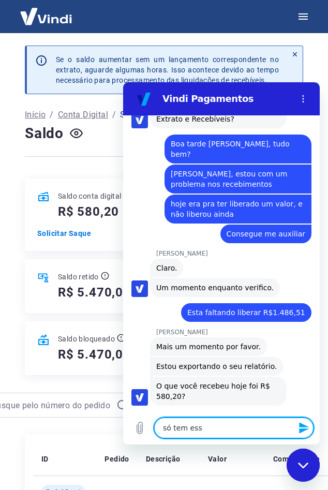
type textarea "x"
type textarea "só tem esse"
type textarea "x"
type textarea "só tem esse v"
type textarea "x"
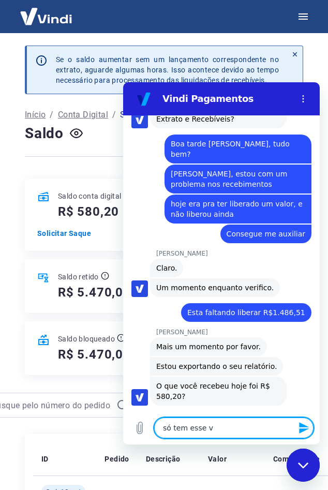
type textarea "só tem esse va"
type textarea "x"
type textarea "só tem esse val"
type textarea "x"
type textarea "só tem esse valo"
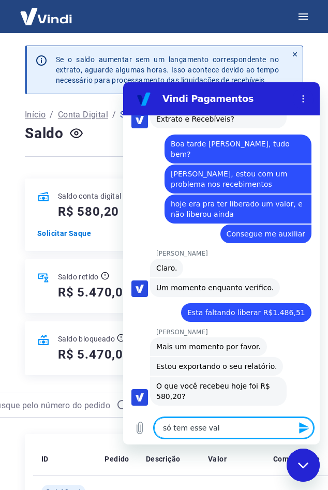
type textarea "x"
type textarea "só tem esse valor"
type textarea "x"
type textarea "só tem esse valor"
type textarea "x"
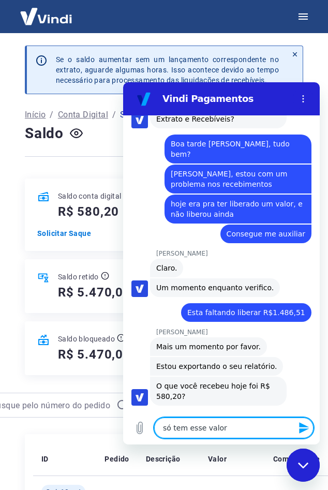
type textarea "só tem esse valor d"
type textarea "x"
type textarea "só tem esse valor di"
type textarea "x"
type textarea "só tem esse valor dis"
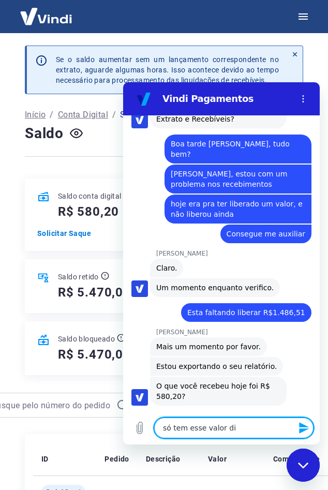
type textarea "x"
type textarea "só tem esse valor disp"
type textarea "x"
type textarea "só tem esse valor dispo"
type textarea "x"
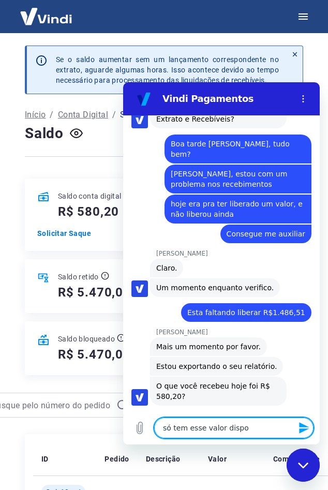
type textarea "só tem esse valor dispon"
type textarea "x"
type textarea "só tem esse valor disponi"
type textarea "x"
type textarea "só tem esse valor disponiv"
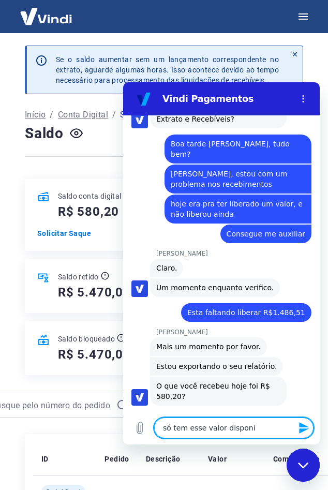
type textarea "x"
type textarea "só tem esse valor disponivv"
type textarea "x"
type textarea "só tem esse valor disponivve"
type textarea "x"
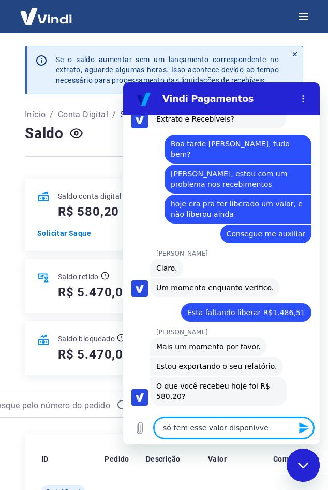
type textarea "só tem esse valor disponivvel"
type textarea "x"
type textarea "só tem esse valor disponivvel"
type textarea "x"
type textarea "só tem esse valor disponivvel"
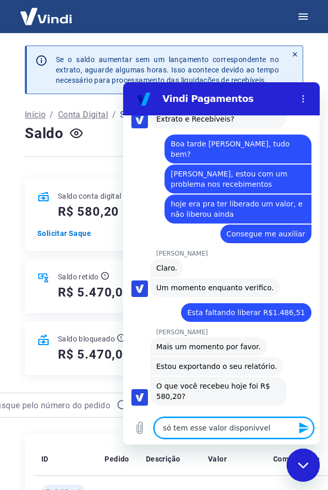
type textarea "x"
type textarea "só tem esse valor disponivve"
type textarea "x"
type textarea "só tem esse valor disponivv"
type textarea "x"
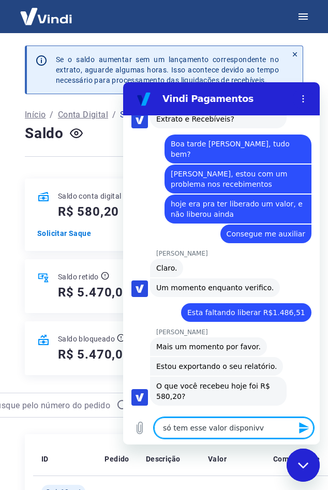
type textarea "só tem esse valor disponiv"
type textarea "x"
type textarea "só tem esse valor disponive"
type textarea "x"
type textarea "só tem esse valor disponivel"
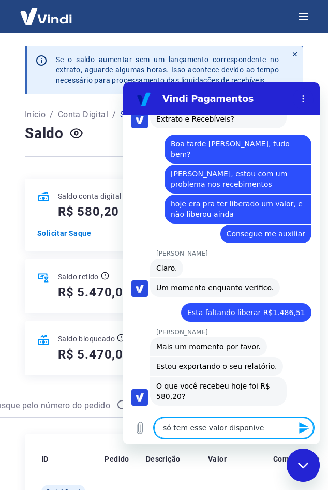
type textarea "x"
type textarea "só tem esse valor disponivel"
type textarea "x"
type textarea "só tem esse valor disponivel a"
type textarea "x"
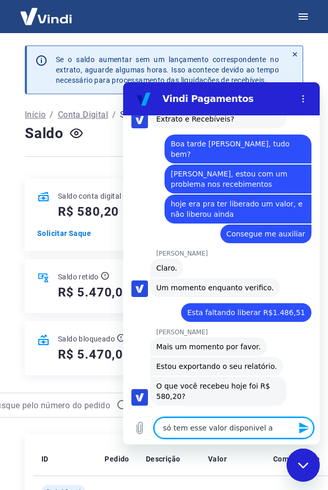
type textarea "só tem esse valor disponivel at"
type textarea "x"
type textarea "só tem esse valor disponivel até"
type textarea "x"
type textarea "só tem esse valor disponivel até"
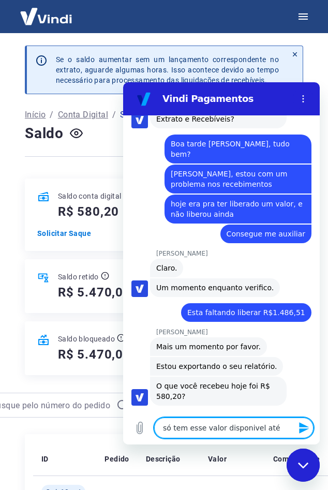
type textarea "x"
type textarea "só tem esse valor disponivel até o"
type textarea "x"
type textarea "só tem esse valor disponivel até o"
type textarea "x"
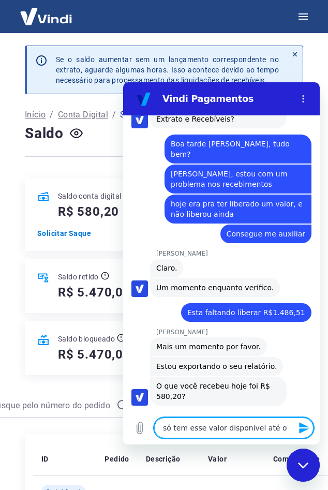
type textarea "só tem esse valor disponivel até o m"
type textarea "x"
type textarea "só tem esse valor disponivel até o mo"
type textarea "x"
type textarea "só tem esse valor disponivel até o mom"
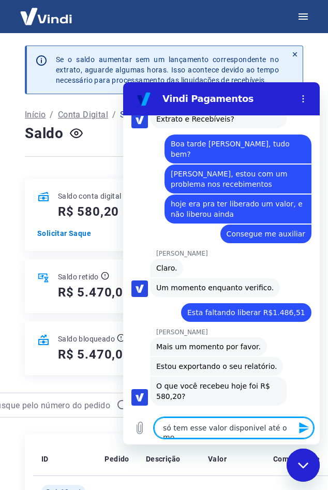
type textarea "x"
type textarea "só tem esse valor disponivel até o mome"
type textarea "x"
type textarea "só tem esse valor disponivel até o momen"
type textarea "x"
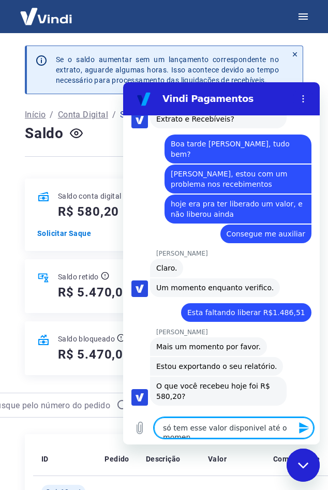
type textarea "só tem esse valor disponivel até o moment"
type textarea "x"
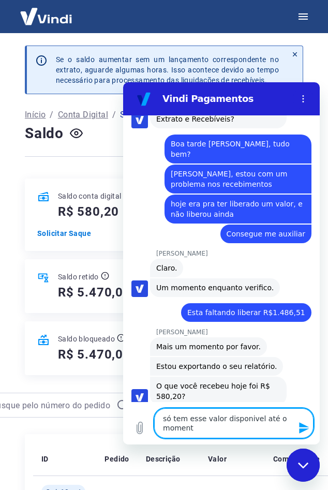
type textarea "só tem esse valor disponivel até o momento"
type textarea "x"
type textarea "só tem esse valor disponivel até o momento"
type textarea "x"
type textarea "só tem esse valor disponível até o momento"
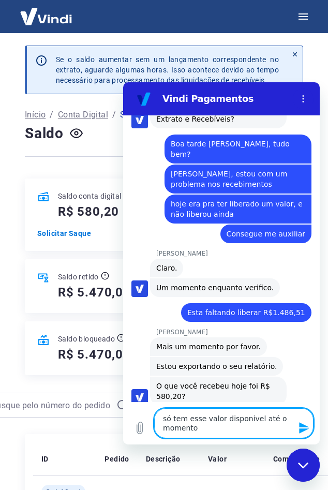
type textarea "x"
click at [254, 429] on textarea "só tem esse valor disponível até o momento" at bounding box center [233, 423] width 159 height 30
type textarea "só tem esse valor disponível até o momento"
click at [298, 428] on button "Enviar mensagem" at bounding box center [303, 428] width 21 height 21
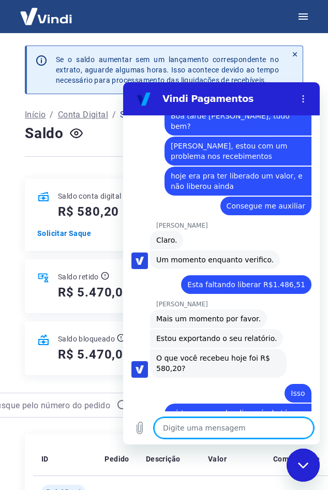
scroll to position [891, 0]
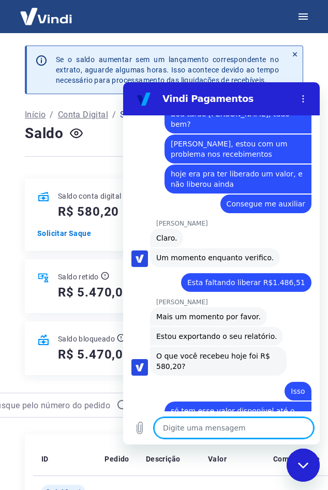
click at [207, 426] on textarea at bounding box center [233, 428] width 159 height 21
click at [137, 432] on icon "Carregar arquivo" at bounding box center [140, 428] width 12 height 12
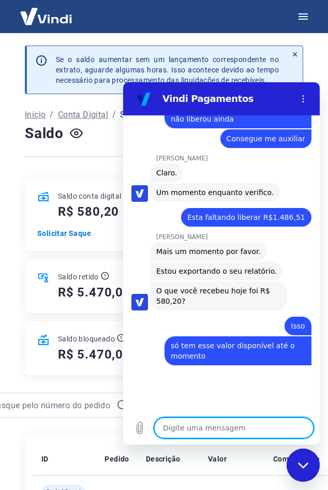
scroll to position [955, 0]
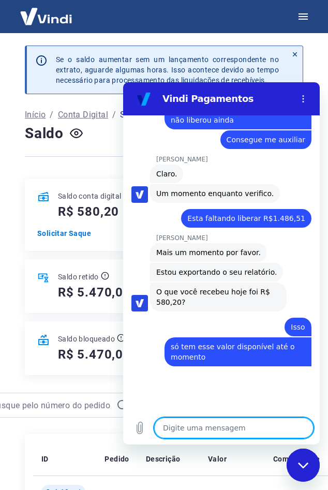
type textarea "x"
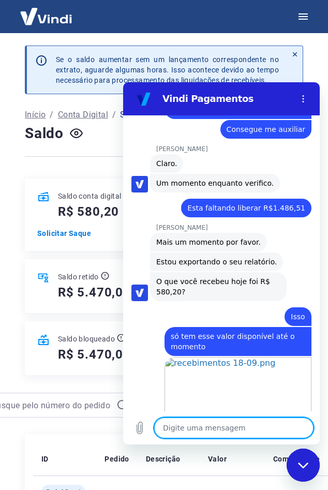
type textarea "S"
type textarea "x"
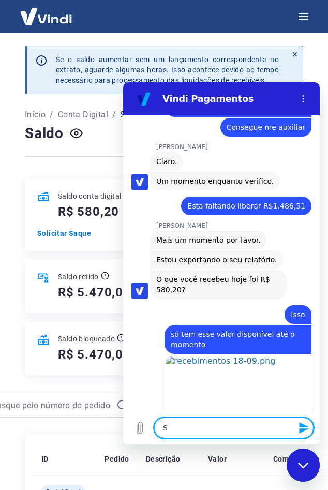
type textarea "Só"
type textarea "x"
type textarea "Só"
type textarea "x"
type textarea "Só r"
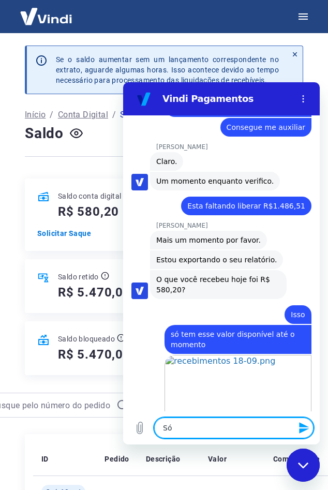
type textarea "x"
type textarea "Só re"
type textarea "x"
type textarea "Só rev"
type textarea "x"
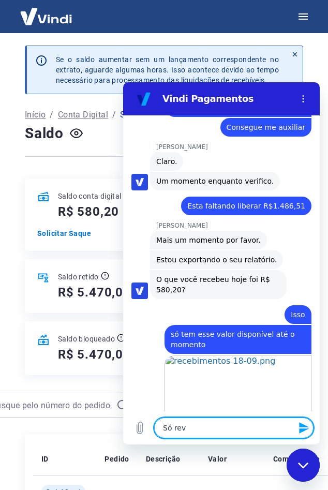
type textarea "Só reve"
type textarea "x"
type textarea "Só rev"
type textarea "x"
type textarea "Só re"
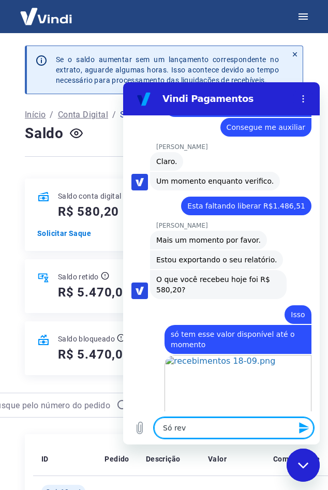
type textarea "x"
type textarea "Só rec"
type textarea "x"
type textarea "Só rece"
type textarea "x"
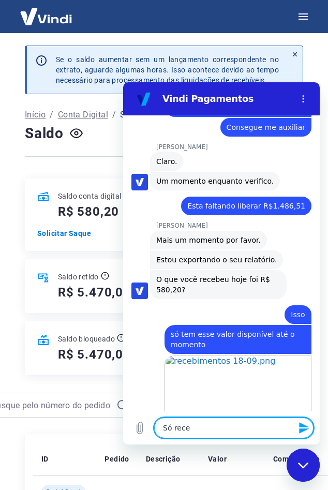
type textarea "Só rec"
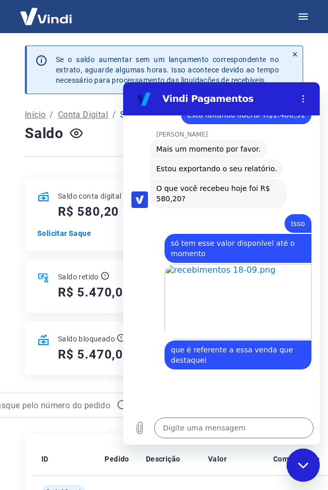
scroll to position [1063, 0]
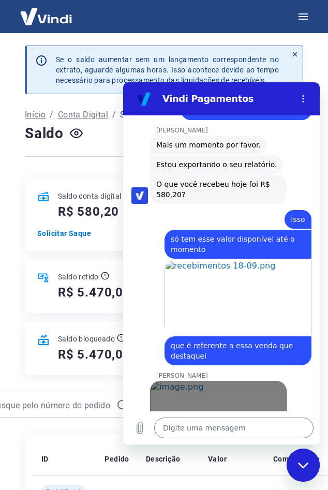
click at [252, 397] on link "Abrir em [GEOGRAPHIC_DATA]" at bounding box center [218, 419] width 137 height 76
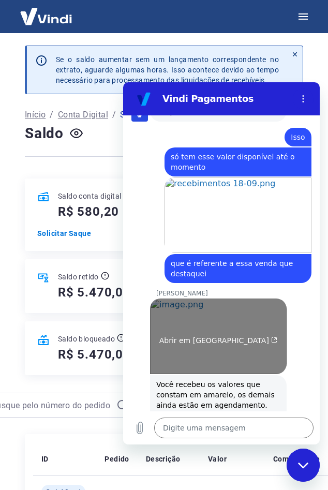
scroll to position [1150, 0]
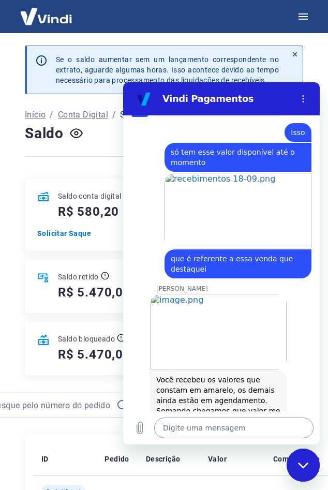
click at [218, 424] on textarea at bounding box center [233, 428] width 159 height 21
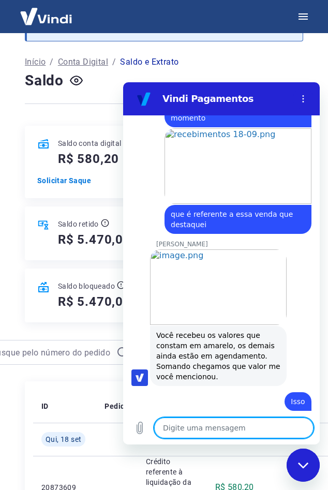
scroll to position [259, 0]
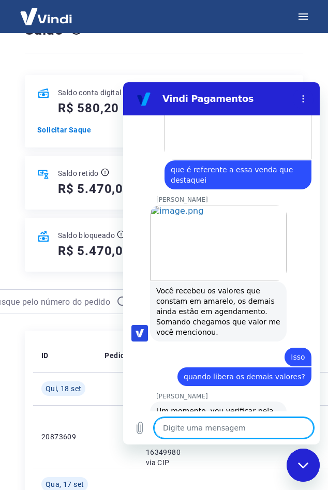
scroll to position [1278, 0]
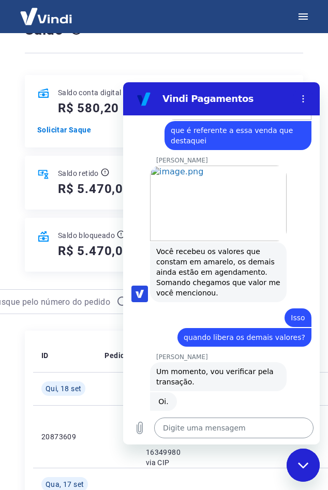
click at [194, 430] on textarea at bounding box center [233, 428] width 159 height 21
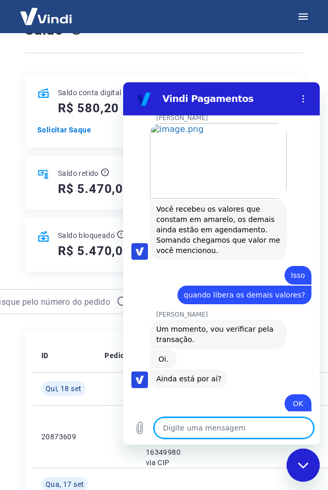
scroll to position [1323, 0]
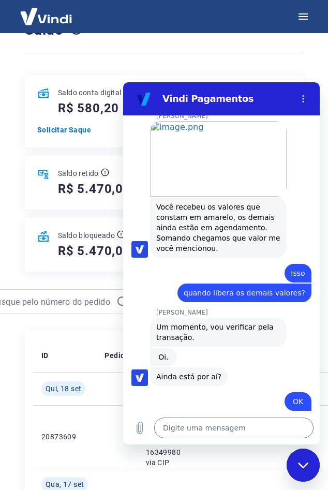
drag, startPoint x: 168, startPoint y: 328, endPoint x: 209, endPoint y: 350, distance: 46.8
click at [209, 372] on span "Ainda está por aí?" at bounding box center [188, 377] width 65 height 10
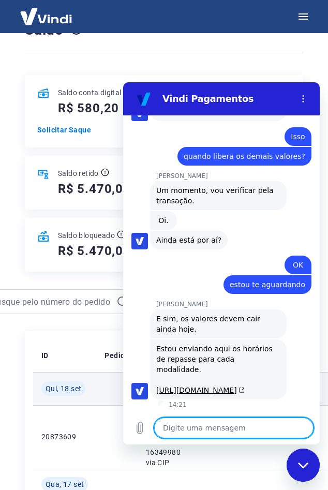
scroll to position [1480, 0]
click at [187, 433] on textarea at bounding box center [233, 428] width 159 height 21
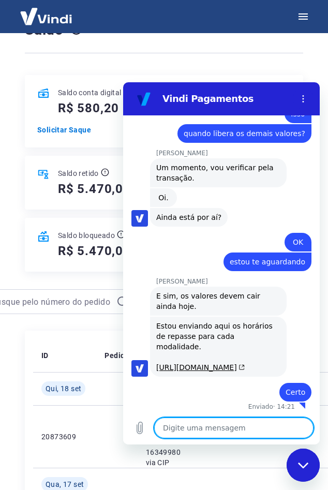
scroll to position [1505, 0]
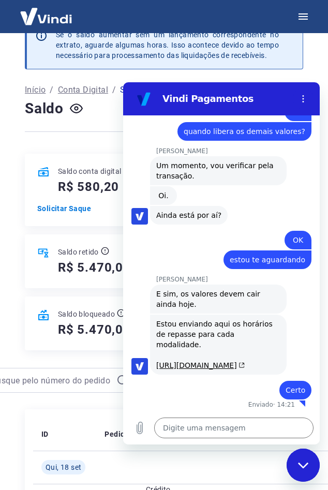
scroll to position [0, 0]
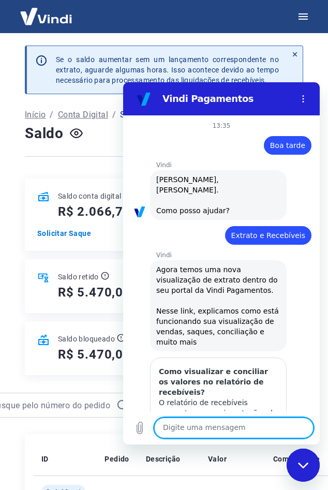
scroll to position [1505, 0]
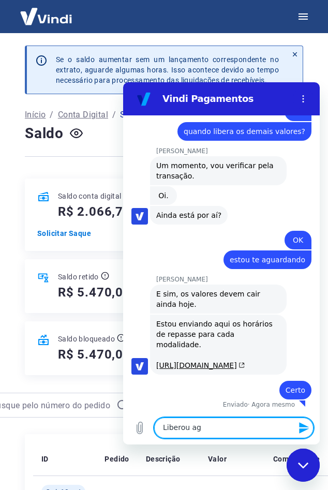
type textarea "Liberou agr"
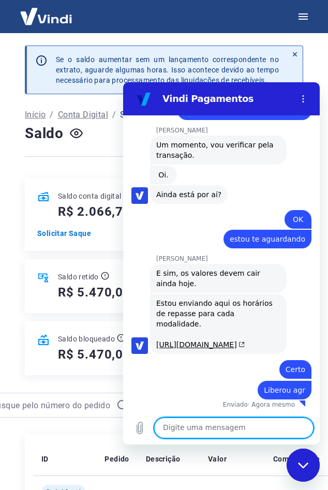
scroll to position [1524, 0]
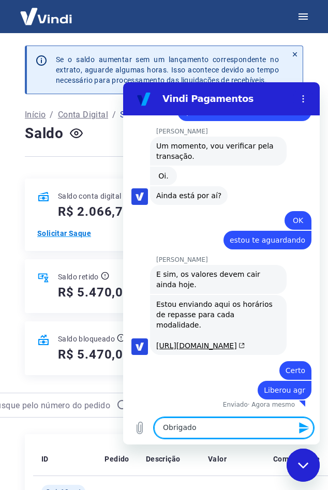
type textarea "Obrigado"
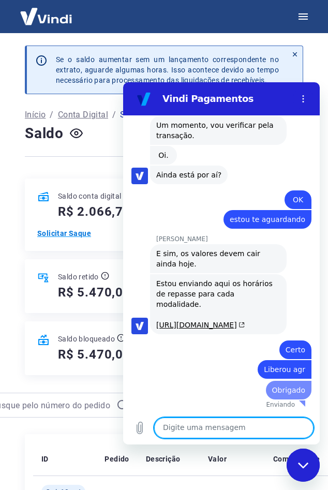
scroll to position [1544, 0]
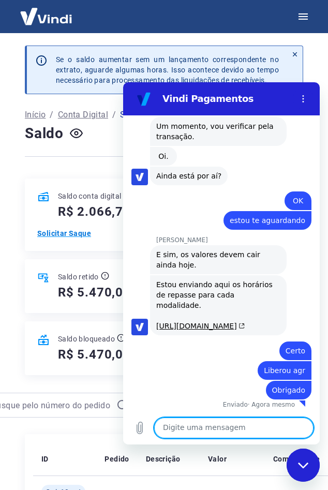
click at [57, 235] on p "Solicitar Saque" at bounding box center [84, 233] width 95 height 10
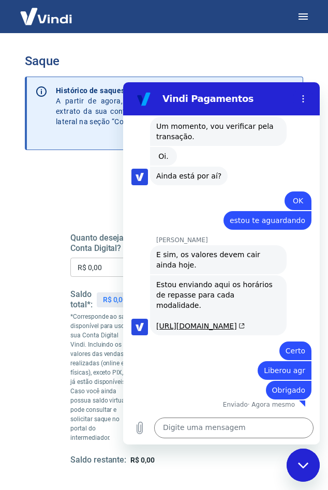
click at [104, 270] on input "R$ 0,00" at bounding box center [113, 267] width 87 height 19
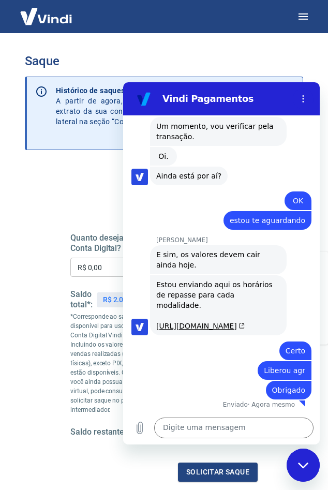
click at [177, 66] on h3 "Saque" at bounding box center [164, 61] width 278 height 14
click at [204, 67] on h3 "Saque" at bounding box center [164, 61] width 278 height 14
click at [201, 61] on h3 "Saque" at bounding box center [164, 61] width 278 height 14
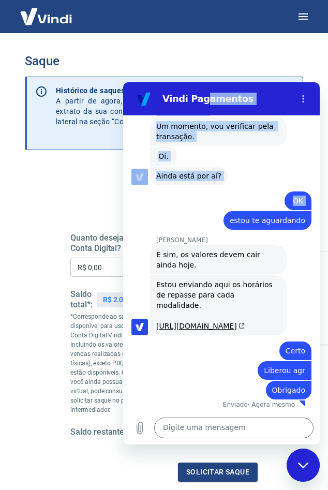
scroll to position [1541, 0]
drag, startPoint x: 202, startPoint y: 95, endPoint x: 212, endPoint y: 186, distance: 92.1
click at [212, 186] on div "Vindi Pagamentos 13:35 Web User 68cc34b97807a7df4ac9d734 diz: Boa tarde [PERSON…" at bounding box center [221, 263] width 197 height 362
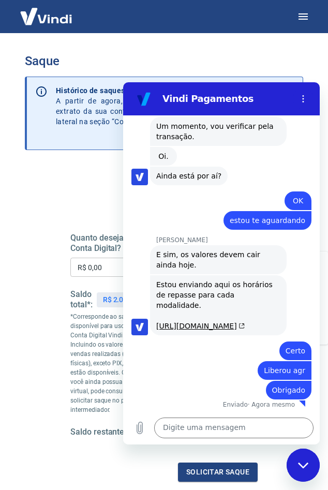
click at [142, 182] on div "13:35 Web User 68cc34b97807a7df4ac9d734 diz: Boa tarde [PERSON_NAME] diz: [PERS…" at bounding box center [221, 263] width 197 height 296
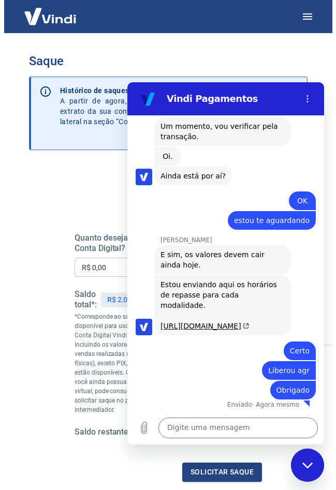
scroll to position [1544, 0]
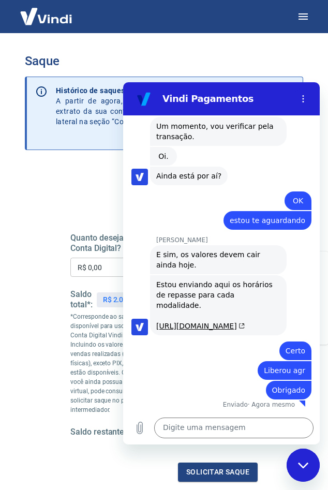
drag, startPoint x: 296, startPoint y: 465, endPoint x: 569, endPoint y: 911, distance: 522.1
click at [296, 465] on div "Fechar janela de mensagens" at bounding box center [303, 465] width 31 height 31
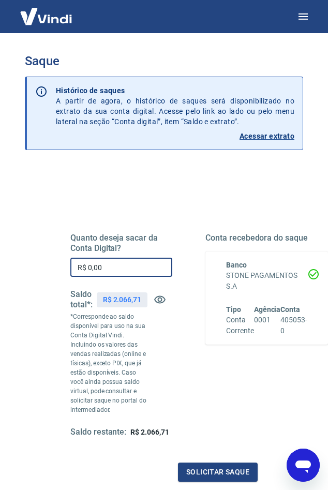
click at [109, 267] on input "R$ 0,00" at bounding box center [121, 267] width 102 height 19
type input "R$ 2.066,71"
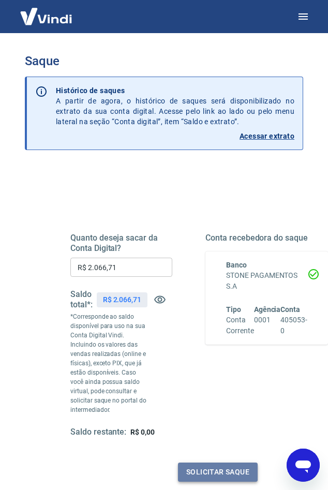
click at [207, 464] on button "Solicitar saque" at bounding box center [218, 472] width 80 height 19
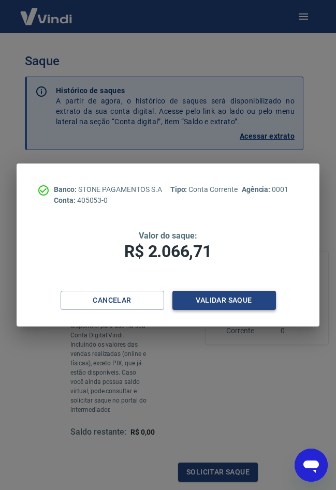
click at [203, 299] on button "Validar saque" at bounding box center [224, 300] width 104 height 19
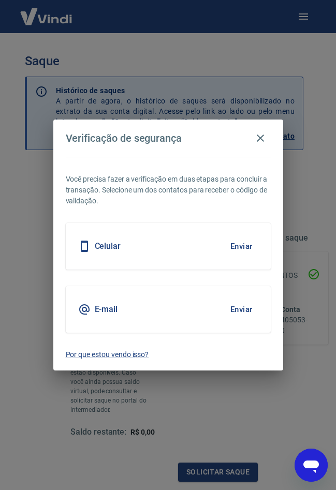
click at [243, 246] on button "Enviar" at bounding box center [242, 247] width 34 height 22
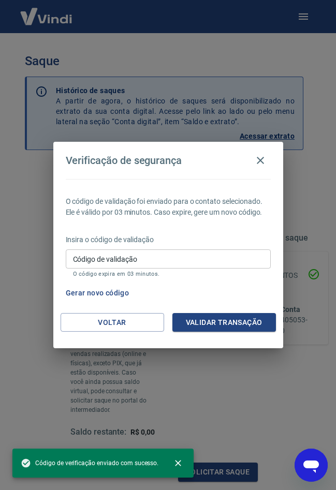
click at [139, 266] on input "Código de validação" at bounding box center [168, 259] width 205 height 19
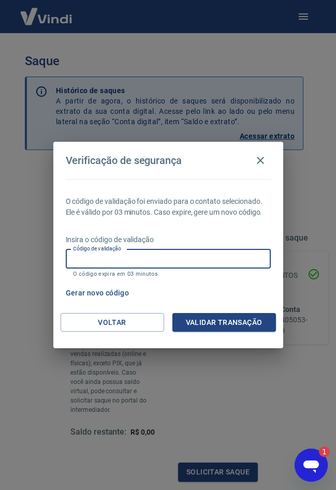
scroll to position [0, 0]
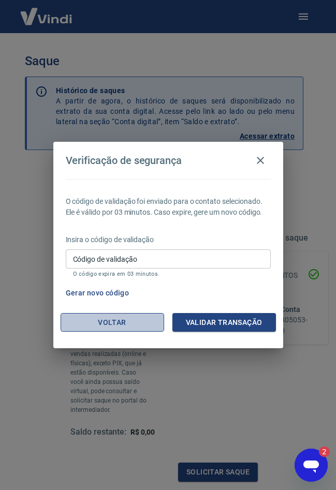
click at [107, 325] on button "Voltar" at bounding box center [113, 322] width 104 height 19
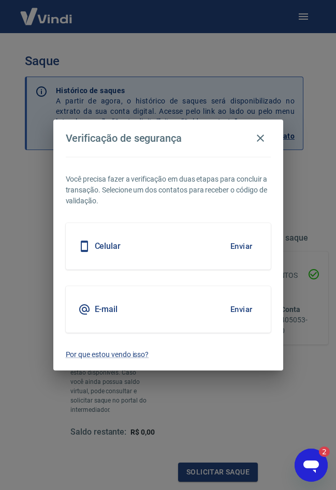
click at [247, 308] on button "Enviar" at bounding box center [242, 310] width 34 height 22
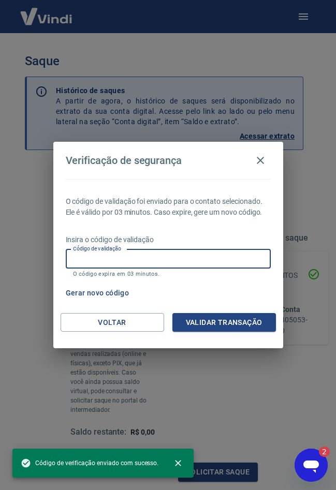
click at [150, 260] on input "Código de validação" at bounding box center [168, 259] width 205 height 19
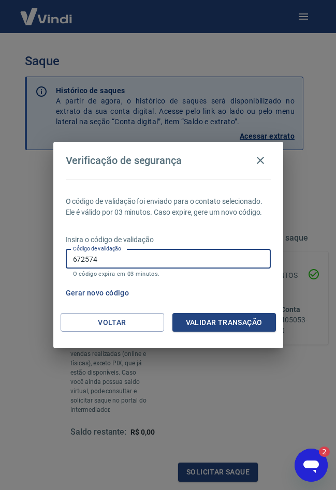
type input "672574"
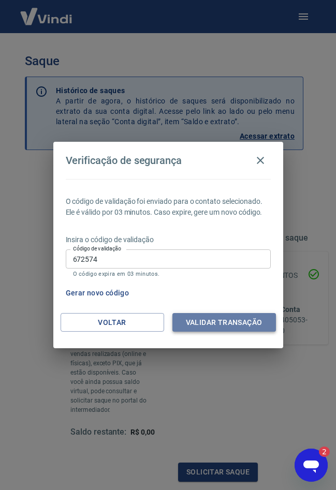
click at [201, 315] on button "Validar transação" at bounding box center [224, 322] width 104 height 19
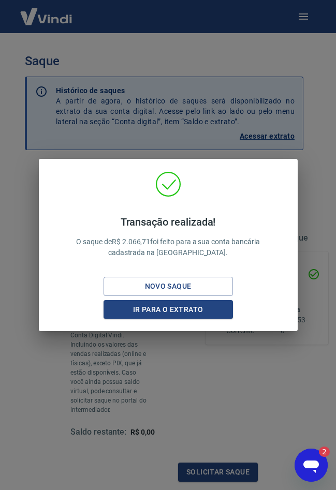
click at [303, 468] on icon "Abrir janela de mensagens, 2 mensagens não lidas" at bounding box center [311, 465] width 19 height 19
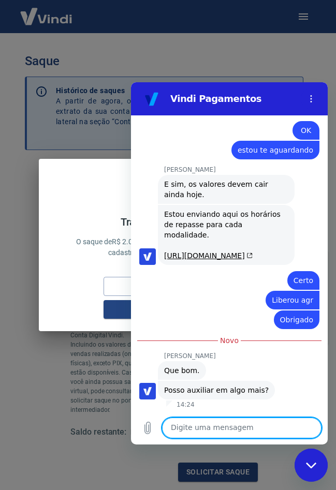
scroll to position [1615, 0]
type textarea "Não, obrigado"
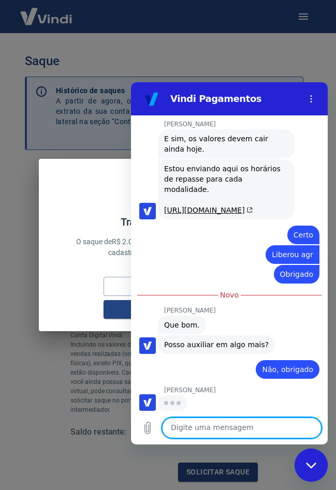
scroll to position [1659, 0]
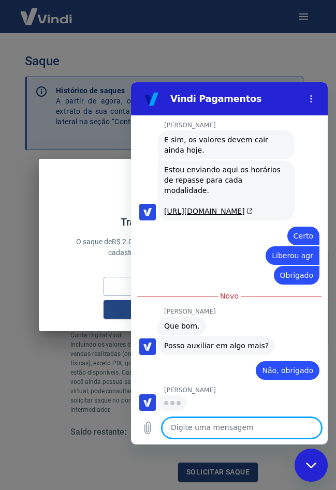
click at [80, 215] on div "Transação realizada! O saque de R$ 2.066,71 foi feito para a sua conta bancária…" at bounding box center [168, 237] width 242 height 63
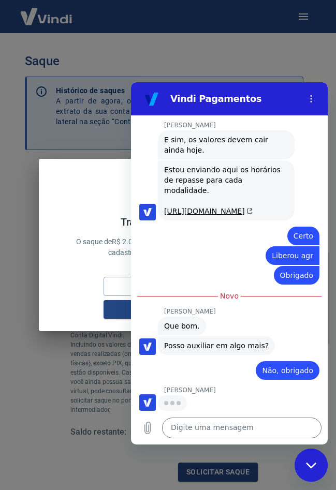
click at [306, 464] on icon "Fechar janela de mensagens" at bounding box center [311, 465] width 11 height 7
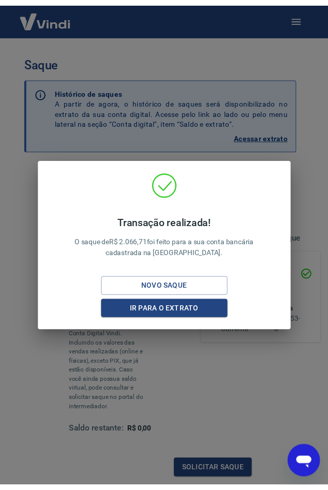
scroll to position [1660, 0]
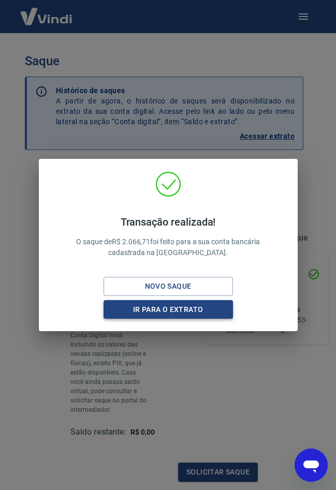
click at [195, 311] on button "Ir para o extrato" at bounding box center [168, 309] width 129 height 19
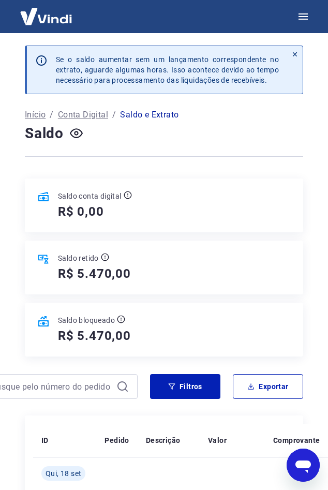
click at [305, 474] on icon "Abrir janela de mensagens" at bounding box center [303, 465] width 19 height 19
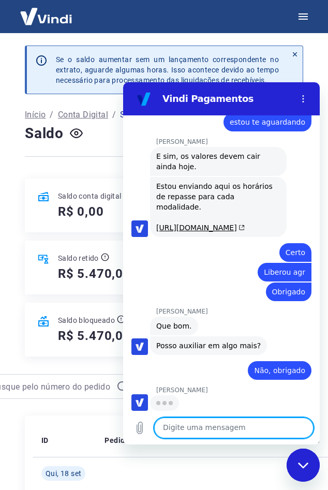
click at [308, 468] on icon "Fechar janela de mensagens" at bounding box center [303, 465] width 11 height 7
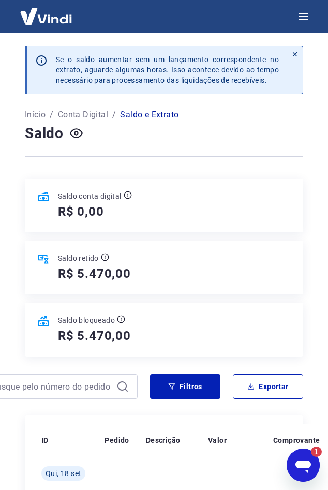
scroll to position [0, 0]
click at [287, 469] on button "Abrir janela de mensagens, 1 mensagem não lida" at bounding box center [303, 465] width 33 height 33
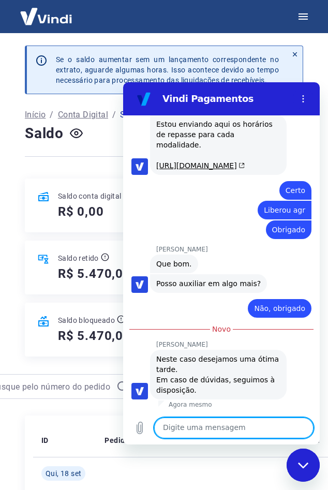
scroll to position [1705, 0]
click at [310, 463] on div "Fechar janela de mensagens" at bounding box center [303, 465] width 31 height 31
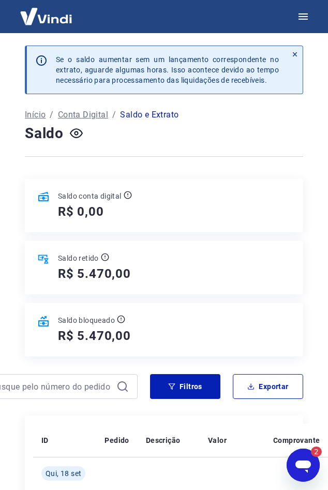
scroll to position [0, 0]
